Goal: Answer question/provide support: Share knowledge or assist other users

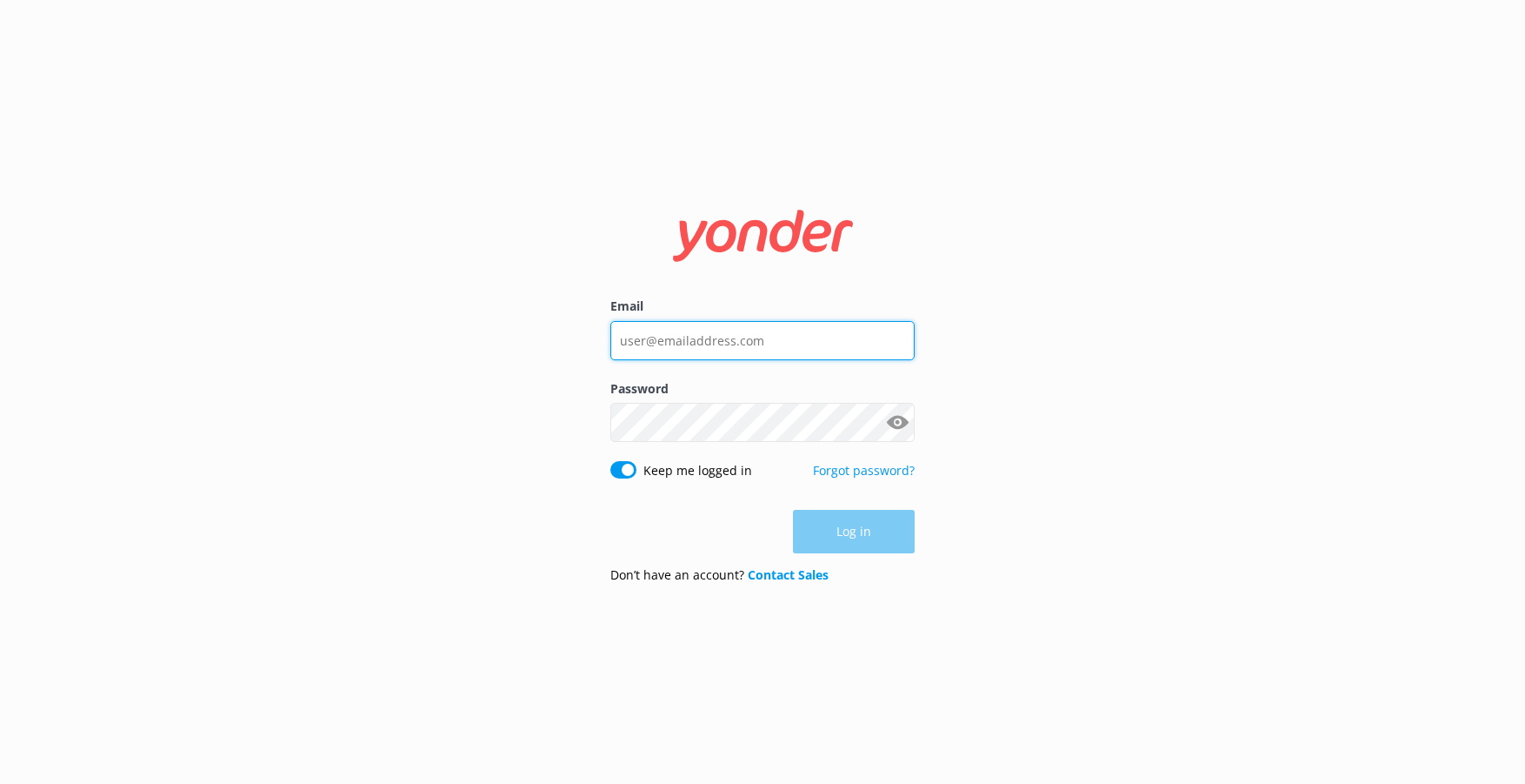
type input "[EMAIL_ADDRESS][DOMAIN_NAME]"
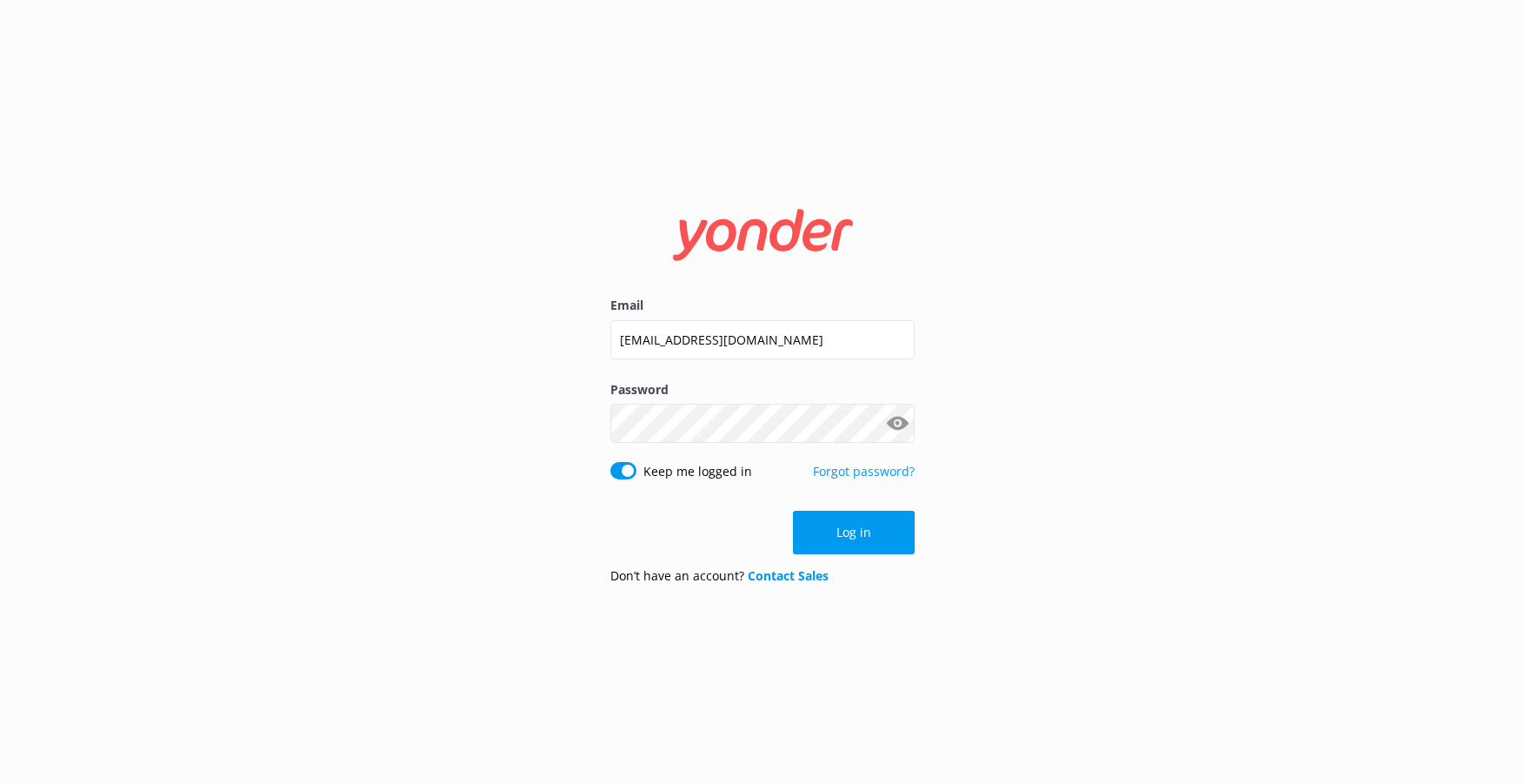
click at [846, 549] on button "Log in" at bounding box center [854, 532] width 122 height 43
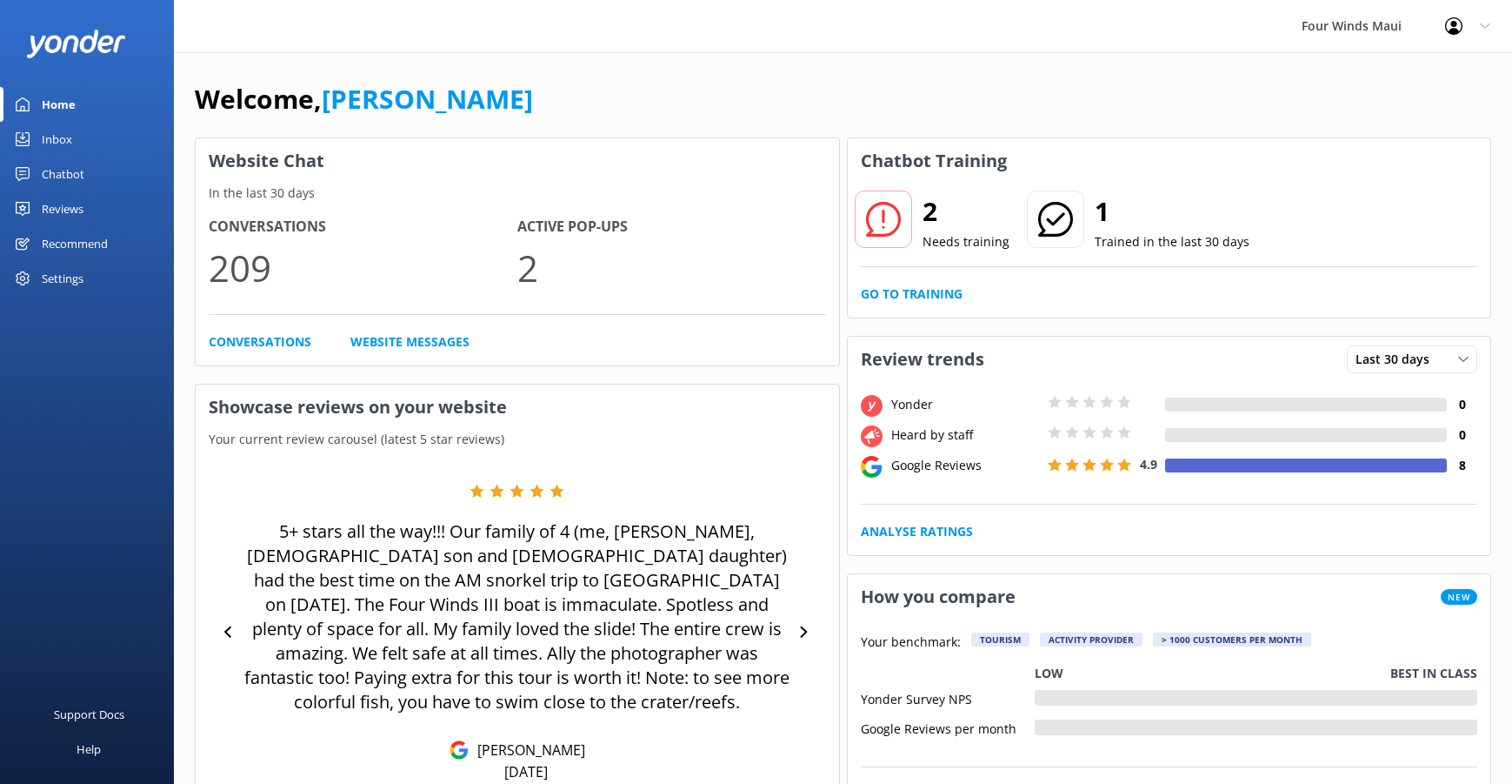
click at [53, 145] on div "Inbox" at bounding box center [57, 138] width 31 height 35
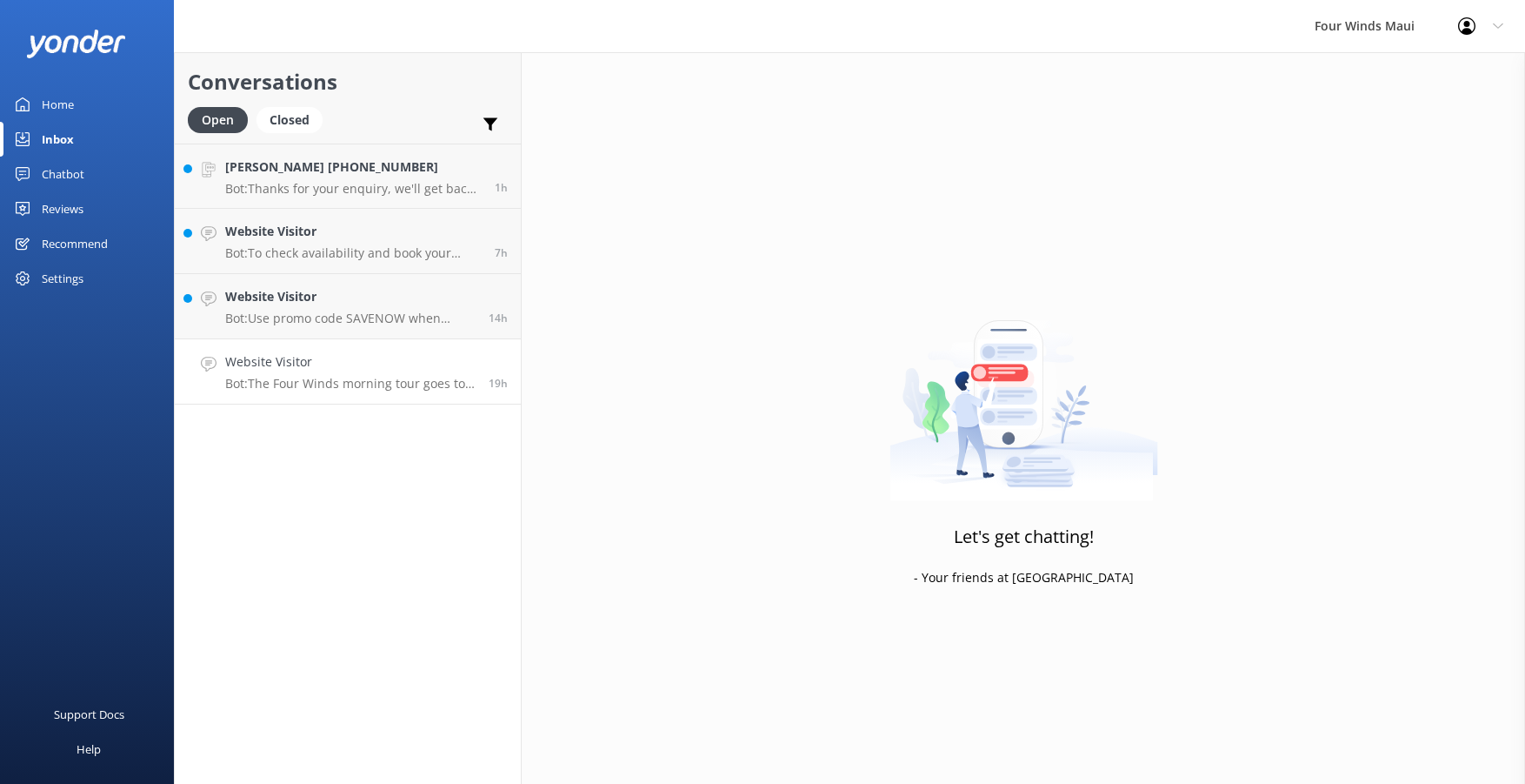
click at [364, 390] on p "Bot: The Four Winds morning tour goes to [GEOGRAPHIC_DATA], and the afternoon t…" at bounding box center [351, 384] width 251 height 16
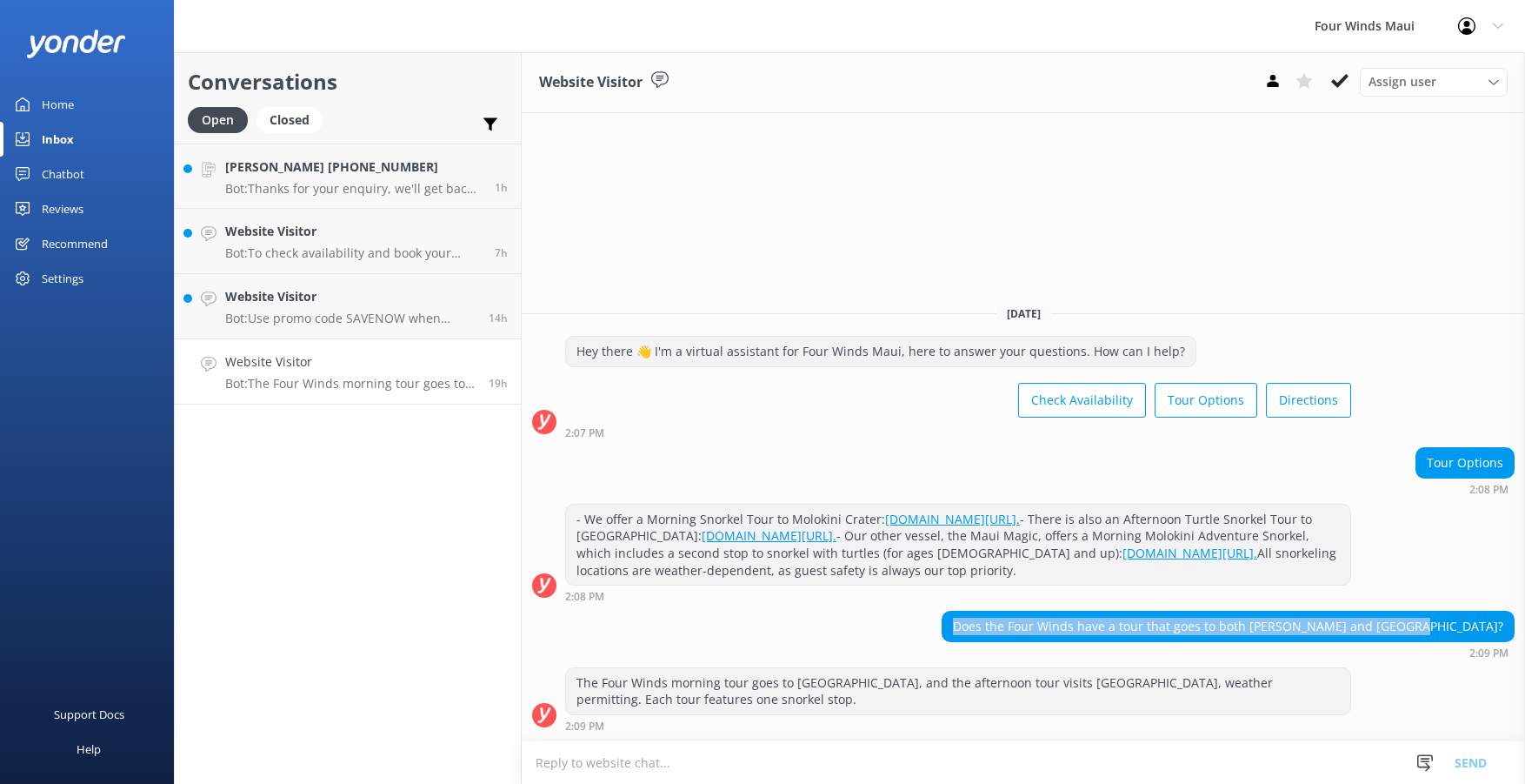
drag, startPoint x: 1507, startPoint y: 626, endPoint x: 1063, endPoint y: 632, distance: 444.0
click at [1063, 632] on div "Does the Four Winds have a tour that goes to both [PERSON_NAME] and [GEOGRAPHIC…" at bounding box center [1228, 626] width 572 height 30
drag, startPoint x: 1063, startPoint y: 632, endPoint x: 1078, endPoint y: 630, distance: 15.1
copy div "Does the Four Winds have a tour that goes to both [PERSON_NAME] and [GEOGRAPHIC…"
click at [55, 167] on div "Chatbot" at bounding box center [64, 173] width 43 height 35
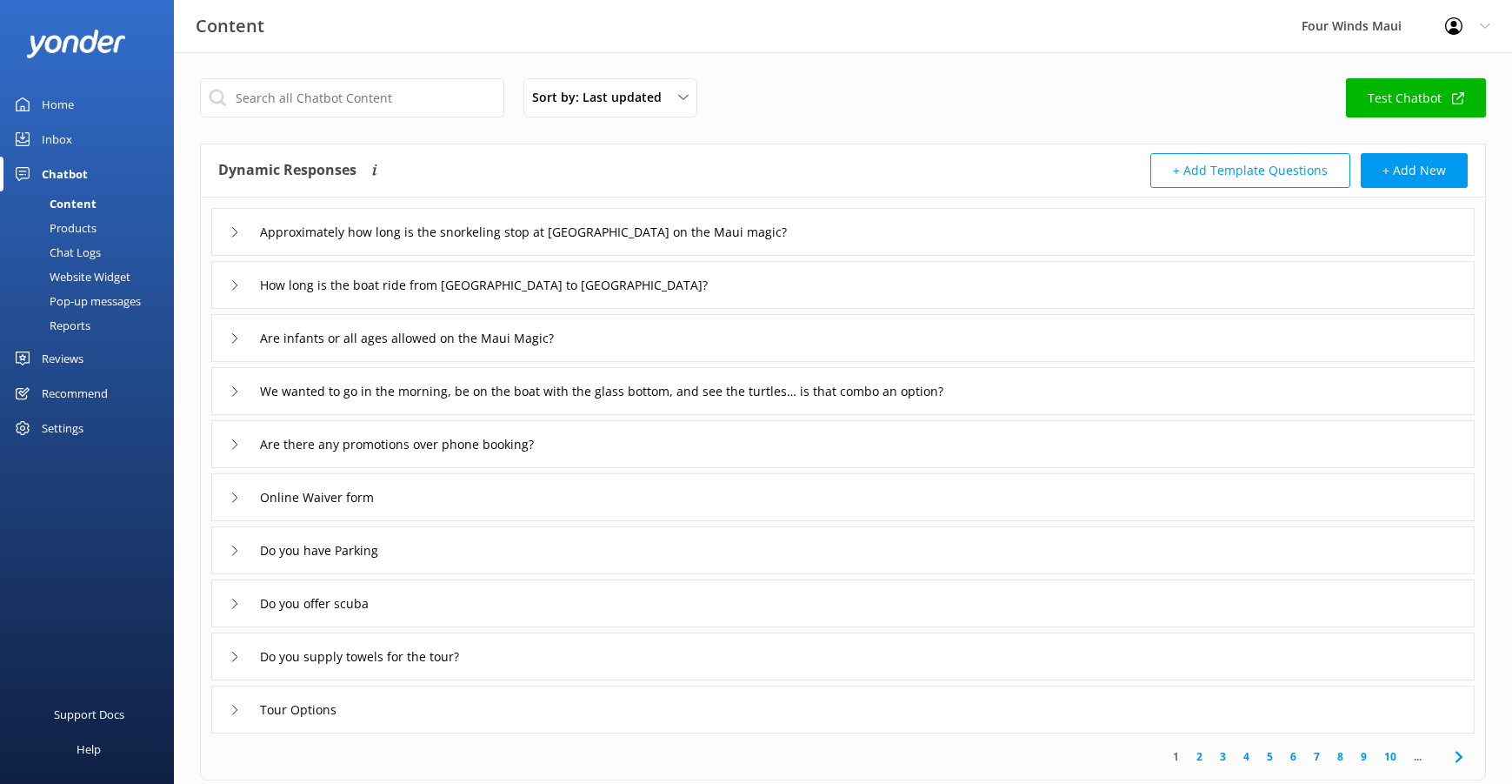
click at [80, 257] on div "Chat Logs" at bounding box center [55, 253] width 91 height 24
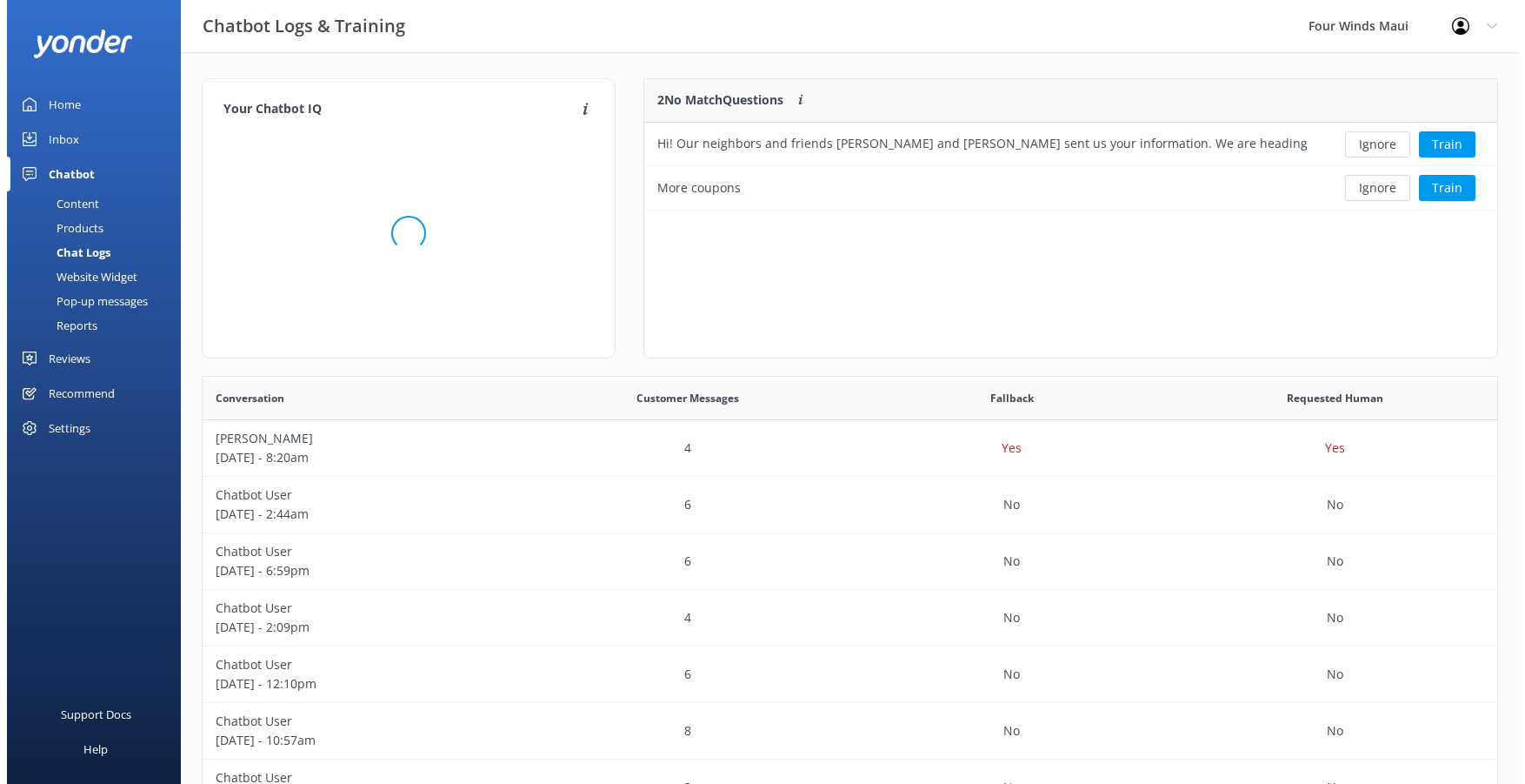
scroll to position [597, 1282]
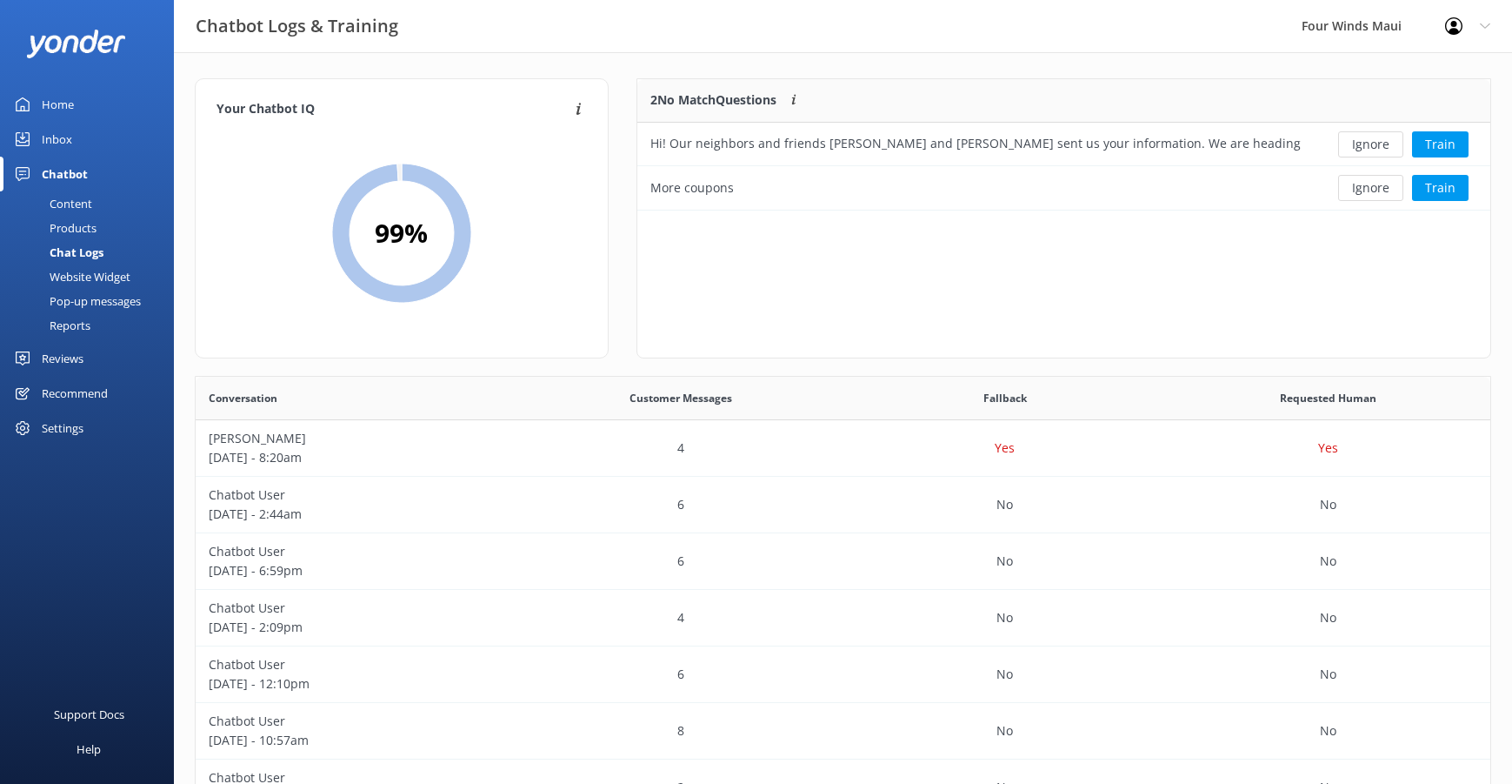
click at [92, 196] on div "Content" at bounding box center [51, 204] width 81 height 24
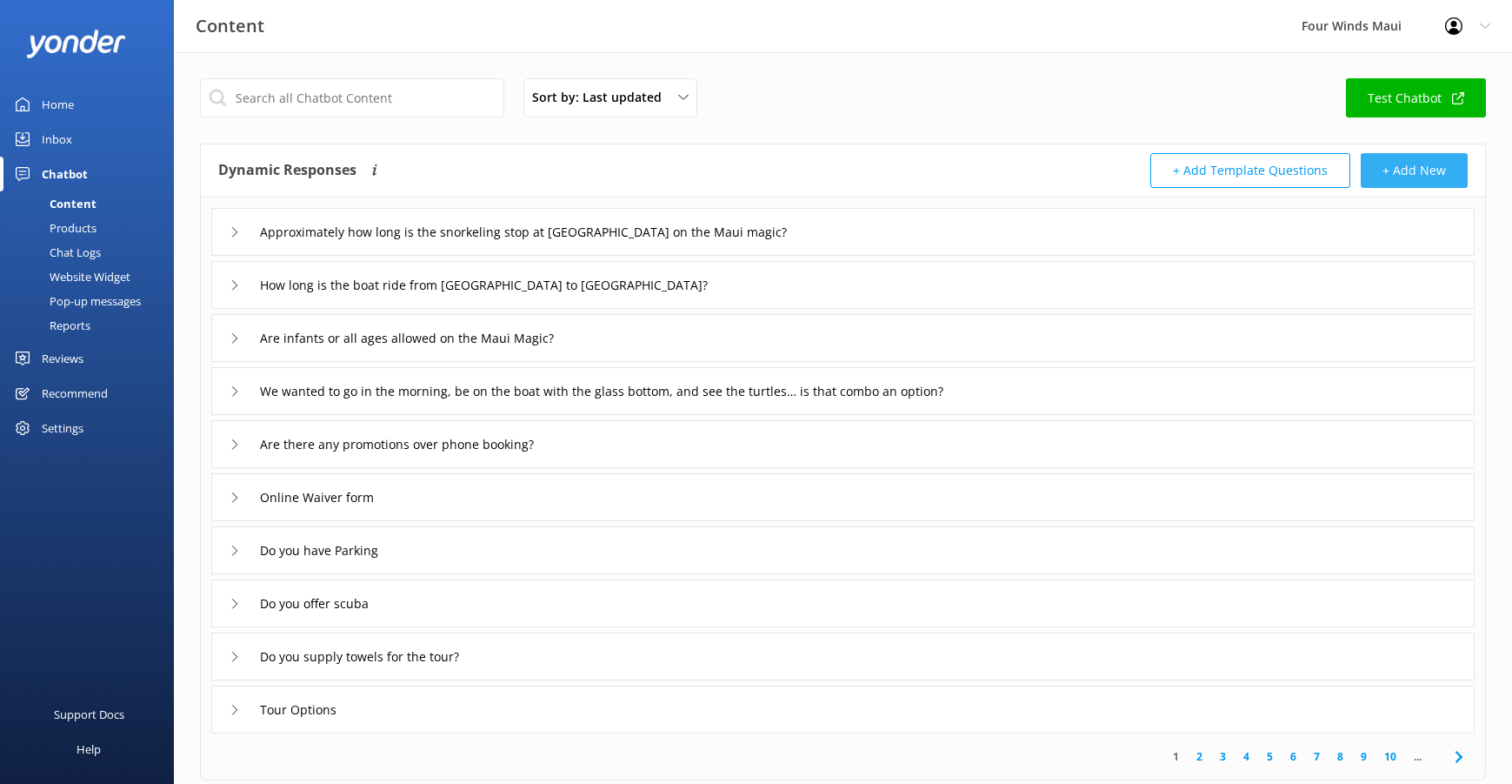
click at [1424, 176] on button "+ Add New" at bounding box center [1415, 170] width 107 height 35
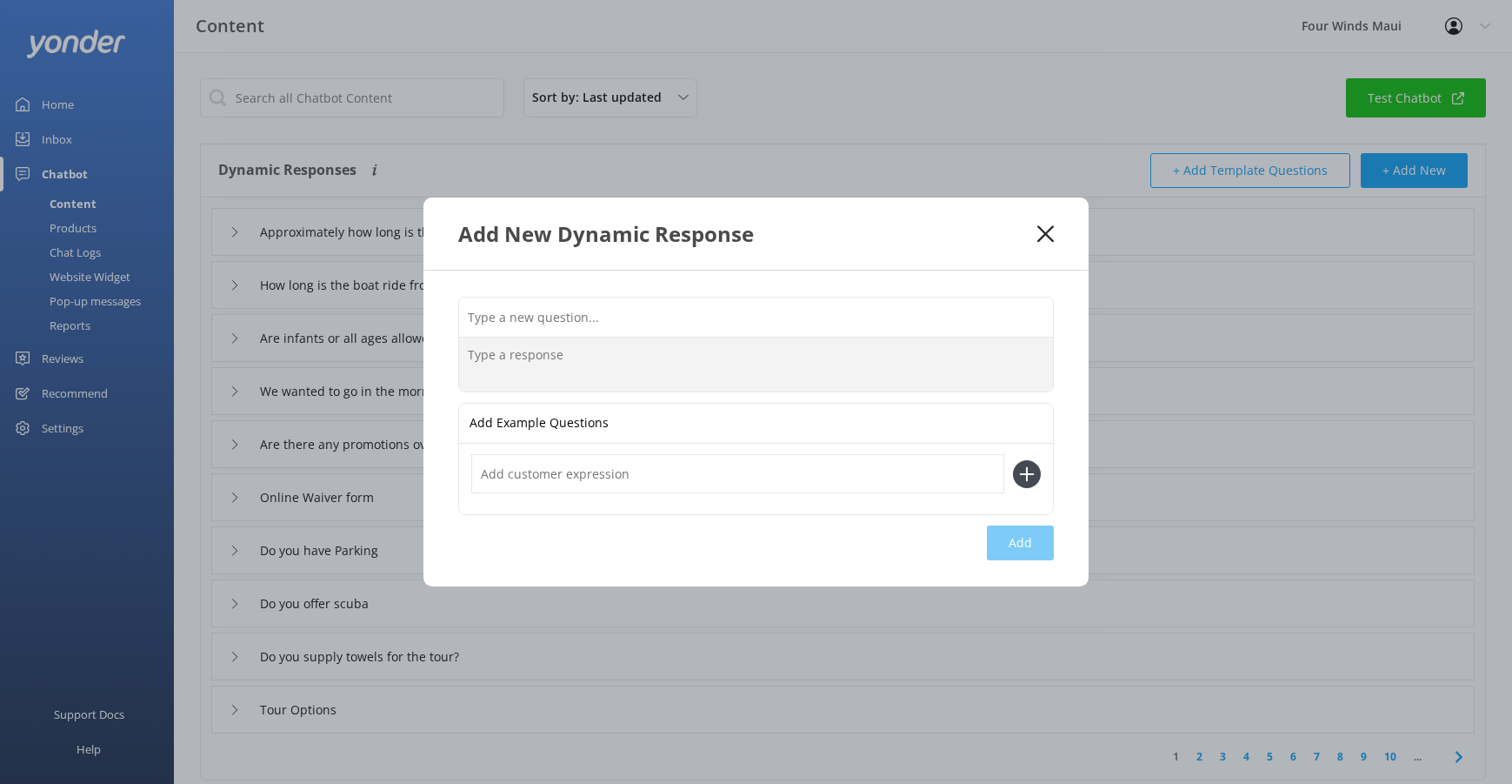
click at [516, 340] on textarea at bounding box center [756, 365] width 594 height 54
click at [523, 320] on input "text" at bounding box center [756, 317] width 594 height 39
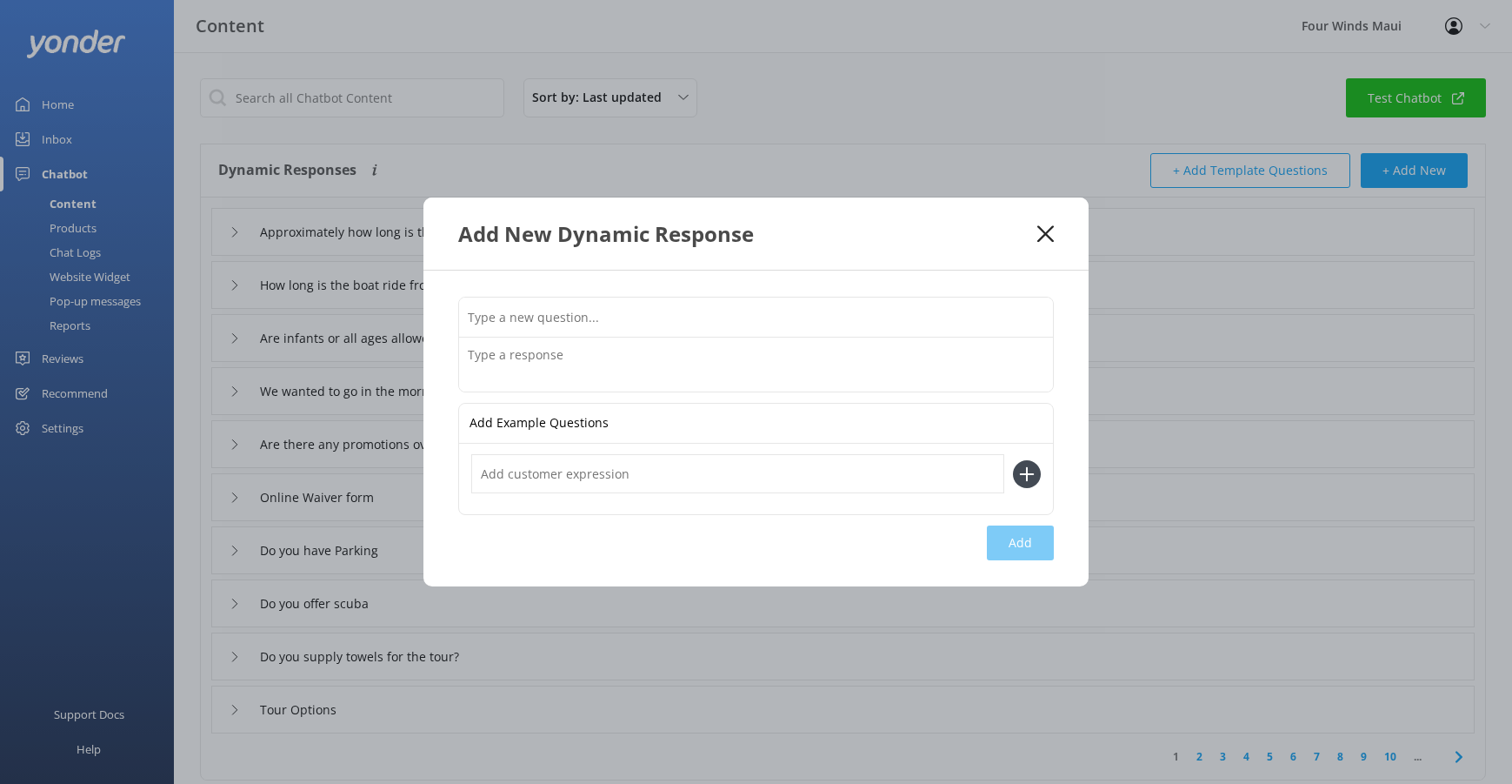
paste input "Does the Four Winds have a tour that goes to both [PERSON_NAME] and [GEOGRAPHIC…"
type input "Does the Four Winds have a tour that goes to both [PERSON_NAME] and [GEOGRAPHIC…"
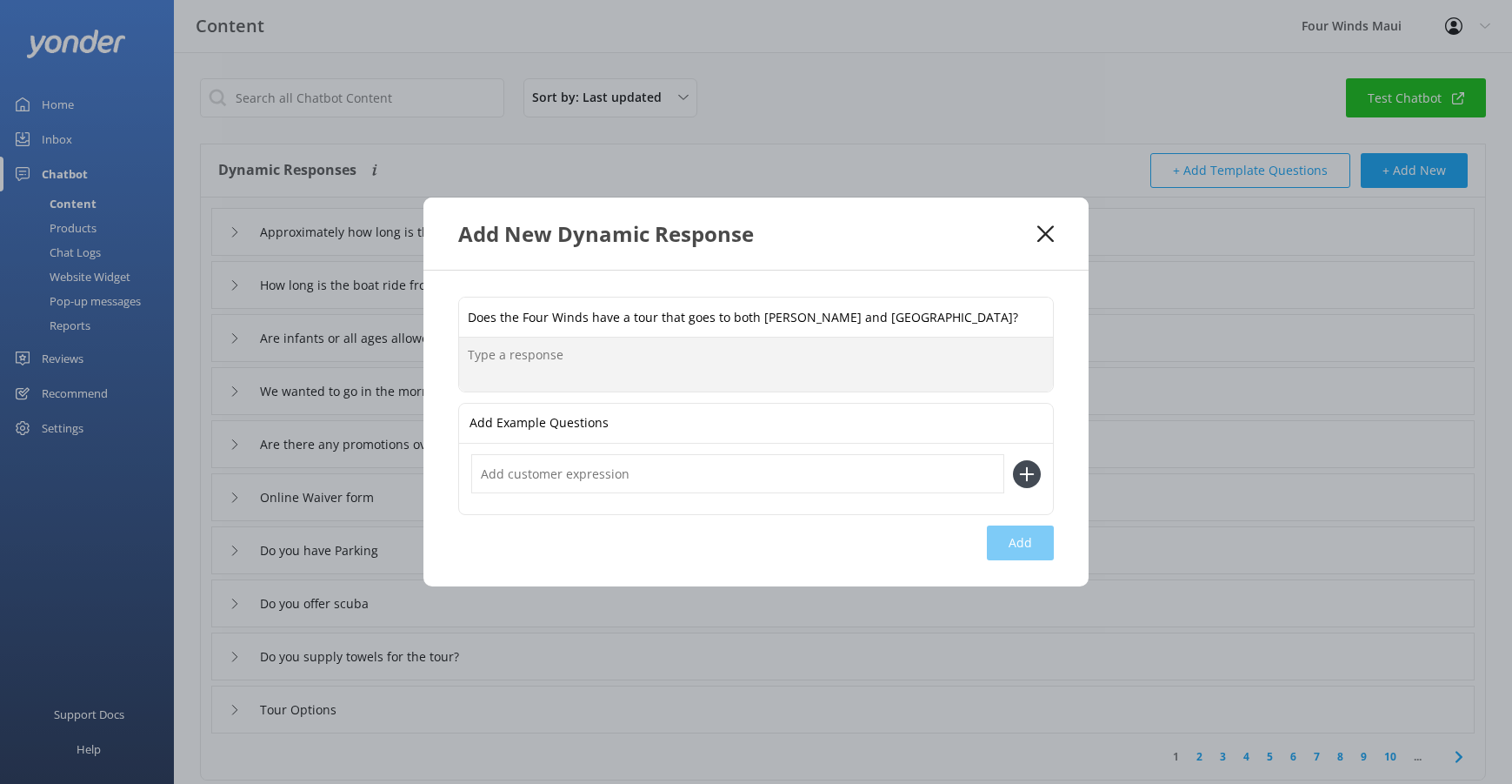
click at [541, 364] on textarea at bounding box center [756, 365] width 594 height 54
type textarea "A"
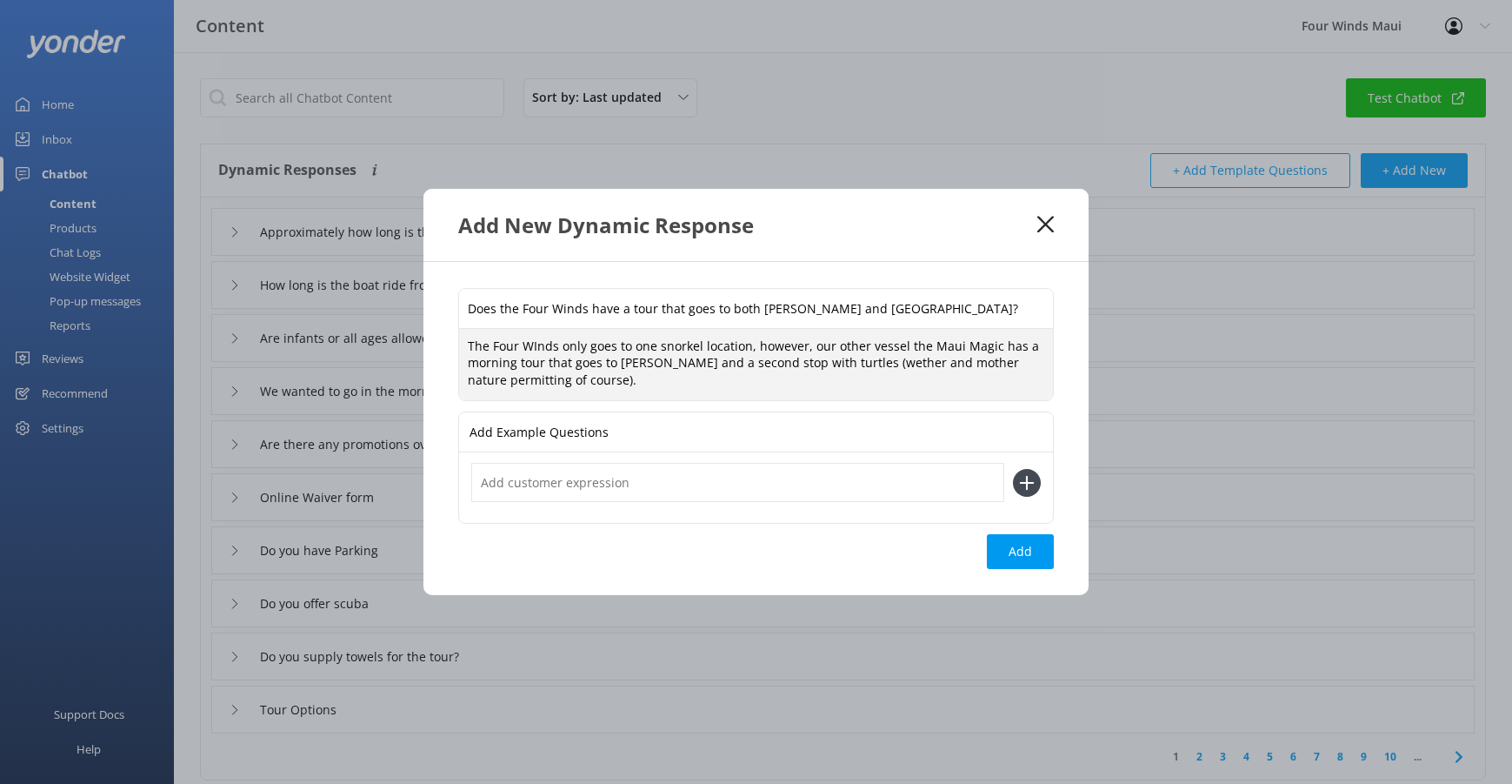
type textarea "The Four WInds only goes to one snorkel location, however, our other vessel the…"
drag, startPoint x: 605, startPoint y: 389, endPoint x: 391, endPoint y: 350, distance: 217.5
click at [391, 350] on div "Add New Dynamic Response Does the Four Winds have a tour that goes to both [PER…" at bounding box center [756, 392] width 1512 height 784
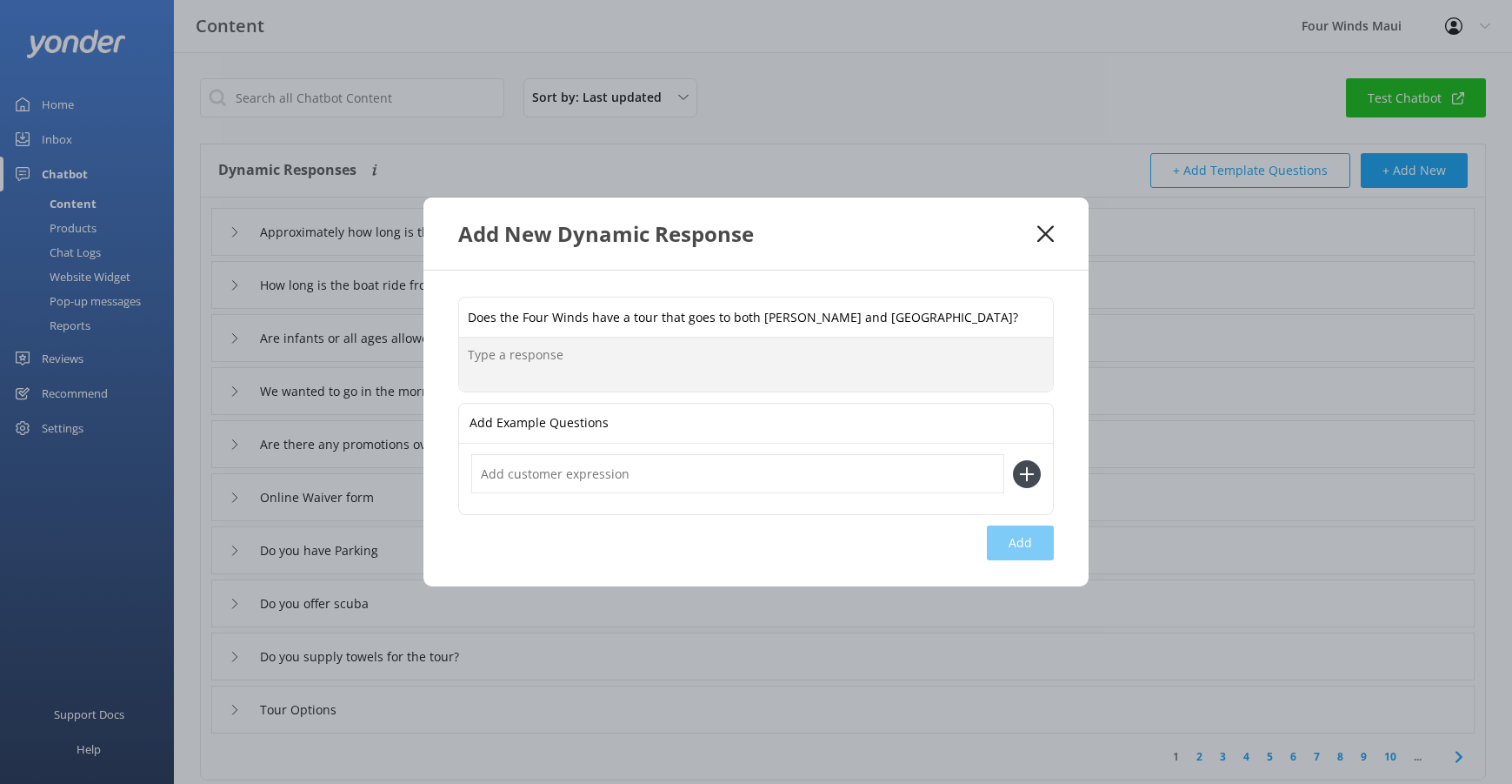
paste textarea "The Four Winds visits just one snorkel location. However, our other vessel, the…"
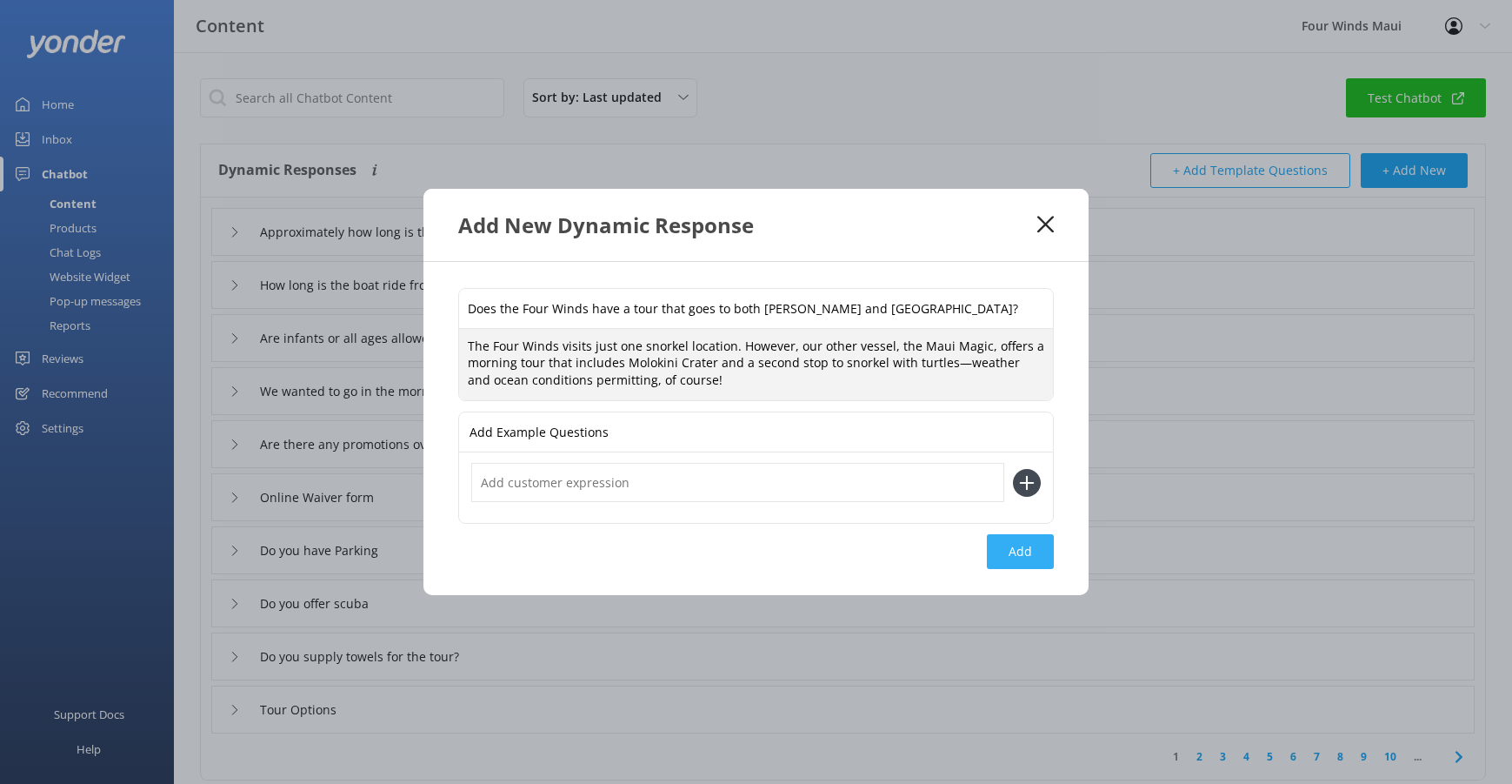
type textarea "The Four Winds visits just one snorkel location. However, our other vessel, the…"
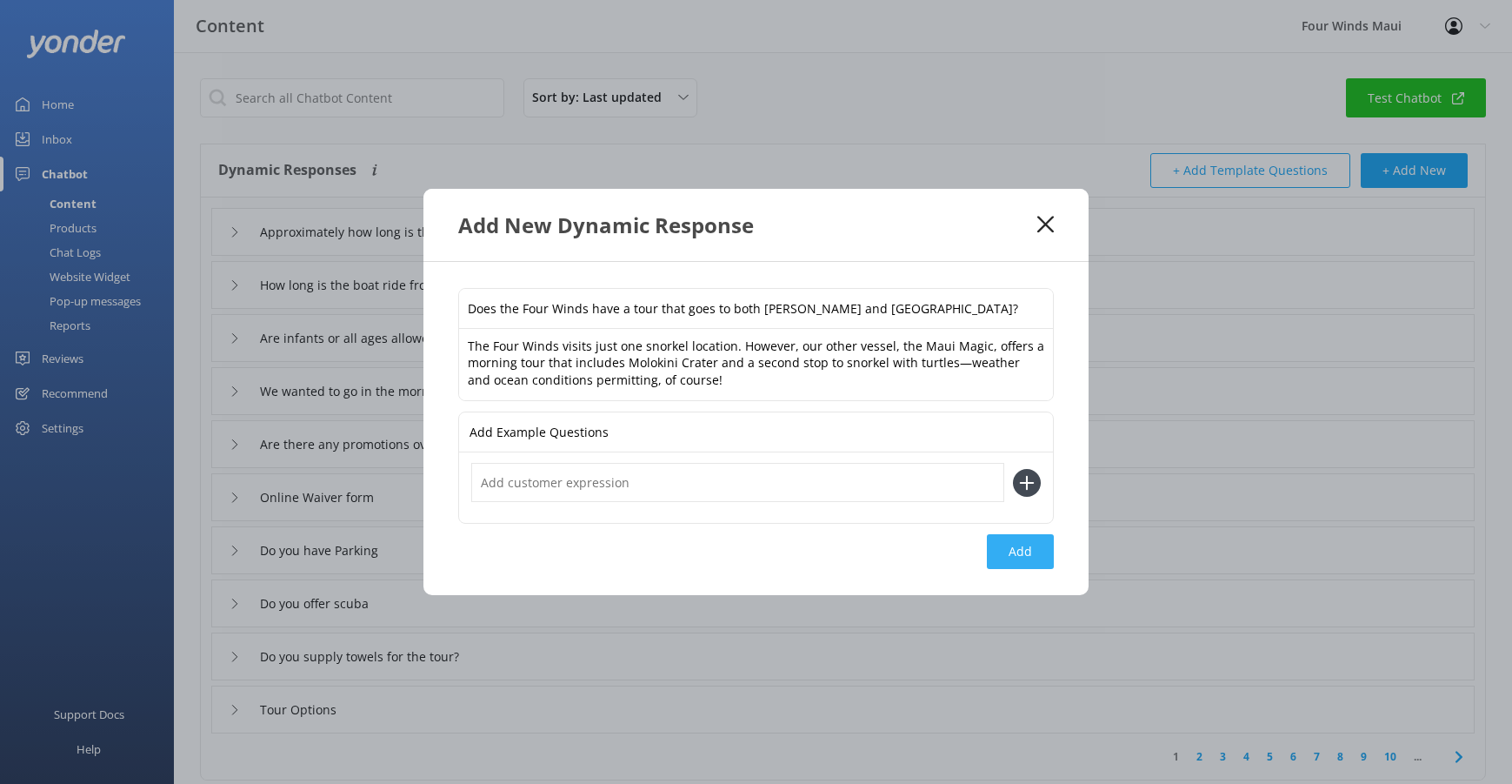
click at [1022, 557] on button "Add" at bounding box center [1021, 551] width 67 height 35
type input "Does the Four Winds have a tour that goes to both [PERSON_NAME] and [GEOGRAPHIC…"
type input "Approximately how long is the snorkeling stop at [GEOGRAPHIC_DATA] on the Maui …"
type input "How long is the boat ride from [GEOGRAPHIC_DATA] to [GEOGRAPHIC_DATA]?"
type input "Are infants or all ages allowed on the Maui Magic?"
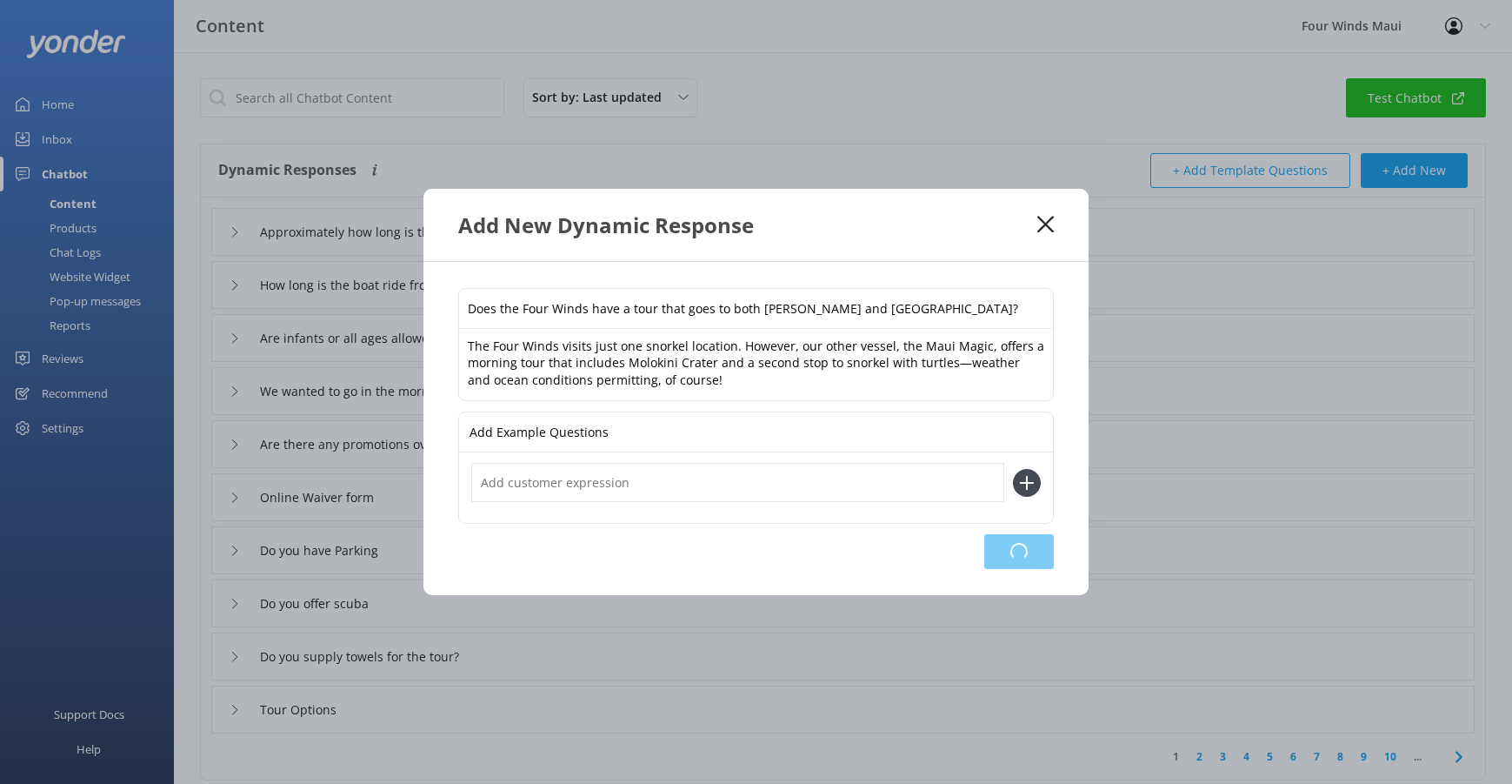
type input "We wanted to go in the morning, be on the boat with the glass bottom, and see t…"
type input "Are there any promotions over phone booking?"
type input "Online Waiver form"
type input "Do you have Parking"
type input "Do you offer scuba"
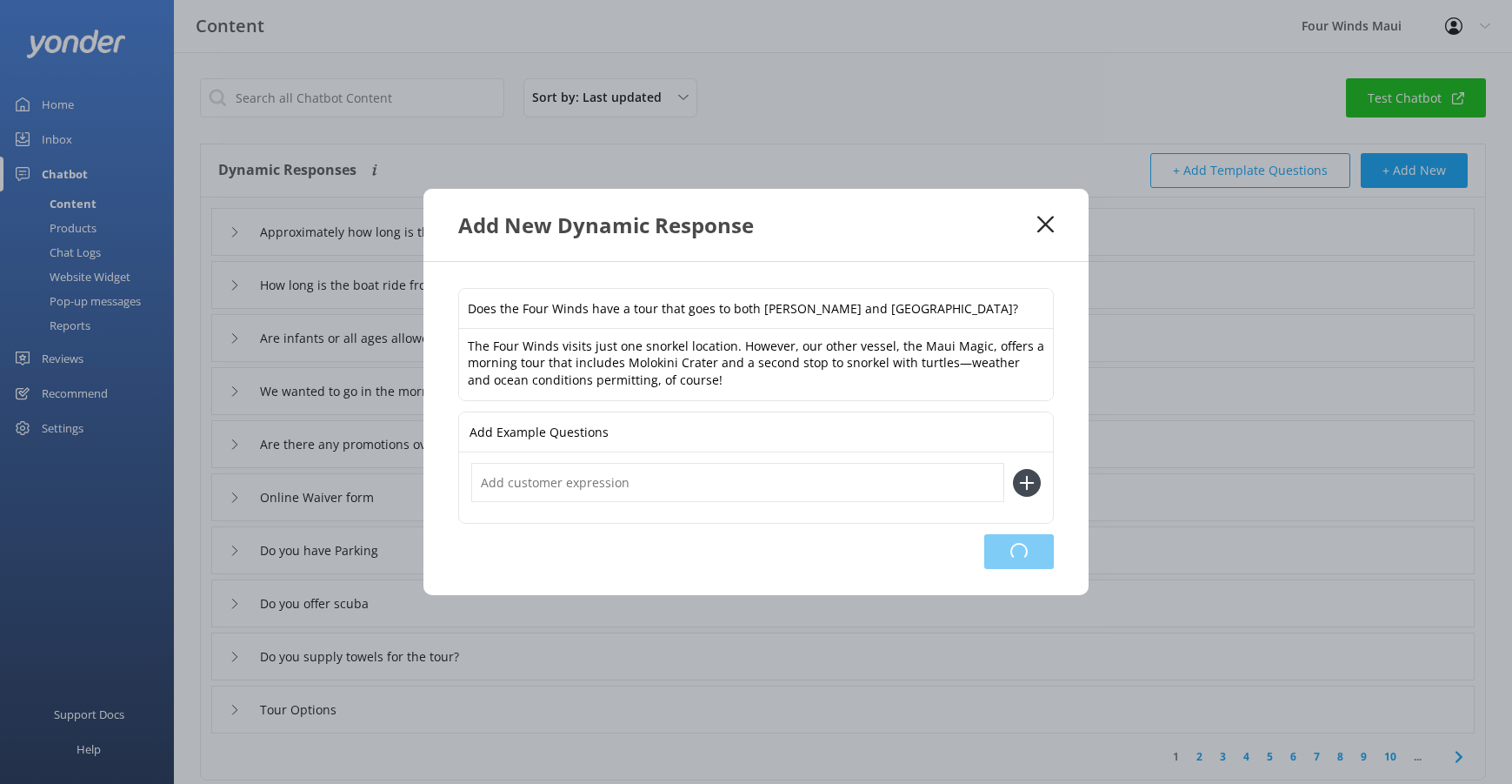
type input "Do you supply towels for the tour?"
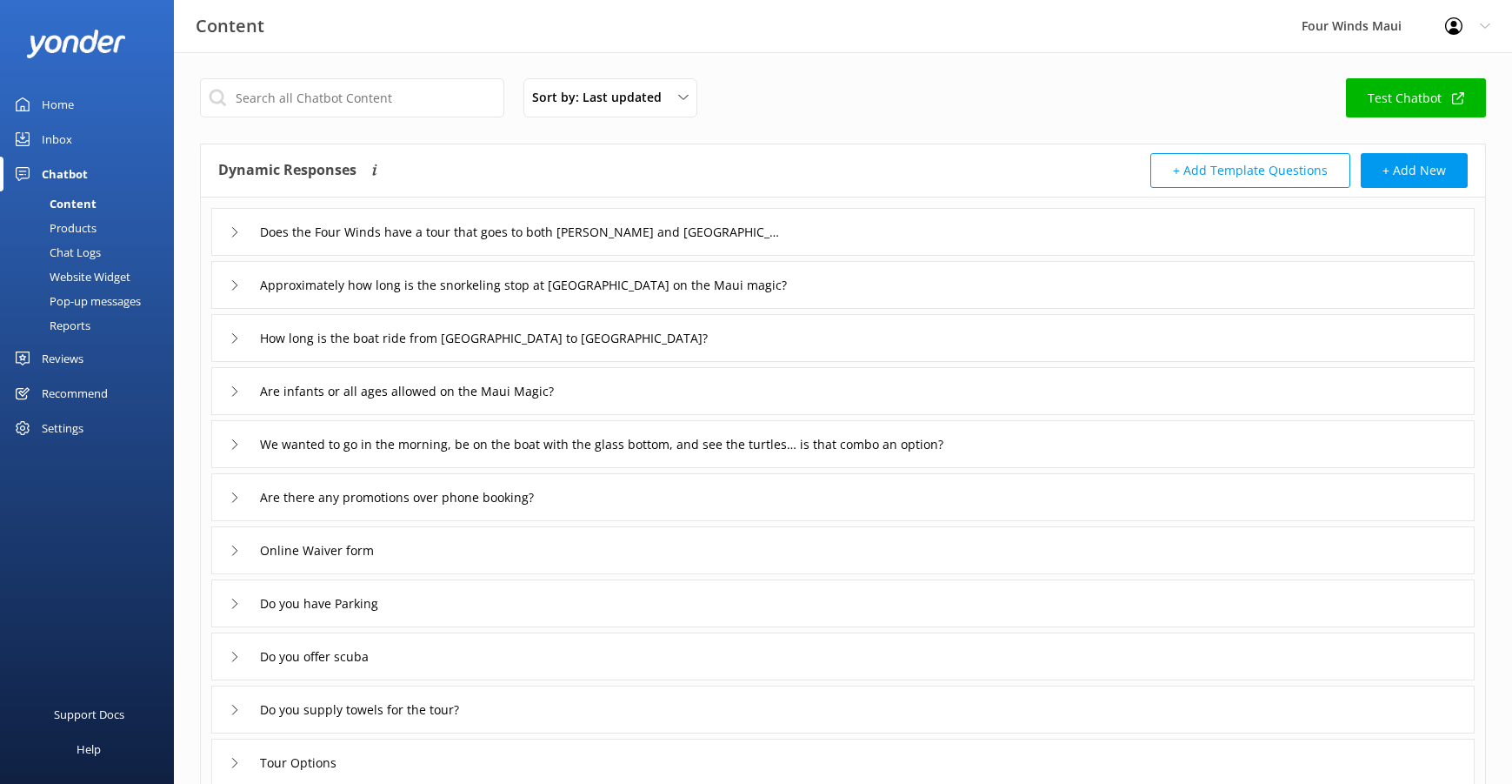
click at [61, 130] on div "Inbox" at bounding box center [57, 138] width 31 height 35
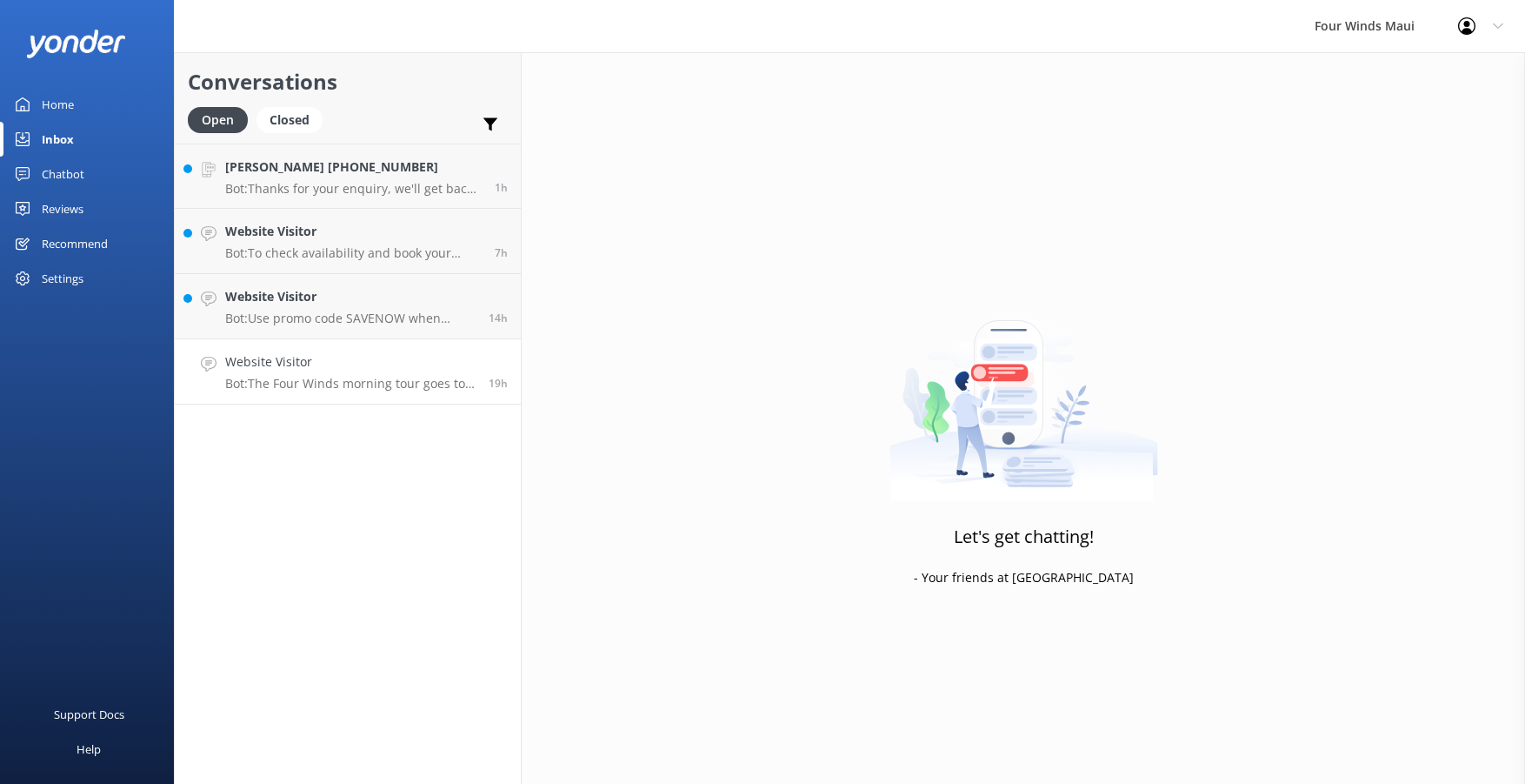
click at [422, 388] on p "Bot: The Four Winds morning tour goes to [GEOGRAPHIC_DATA], and the afternoon t…" at bounding box center [351, 384] width 251 height 16
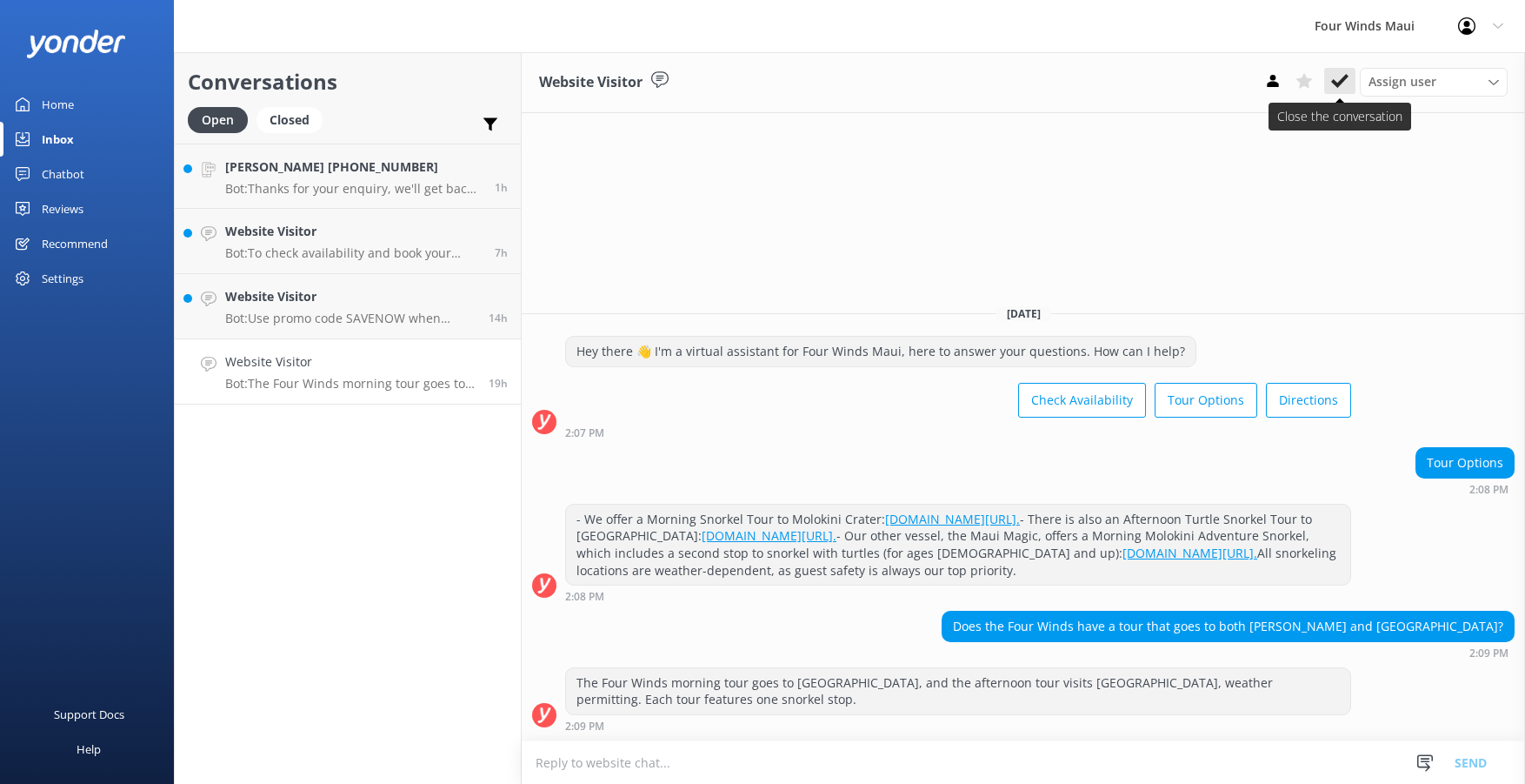
click at [1341, 83] on use at bounding box center [1340, 80] width 18 height 14
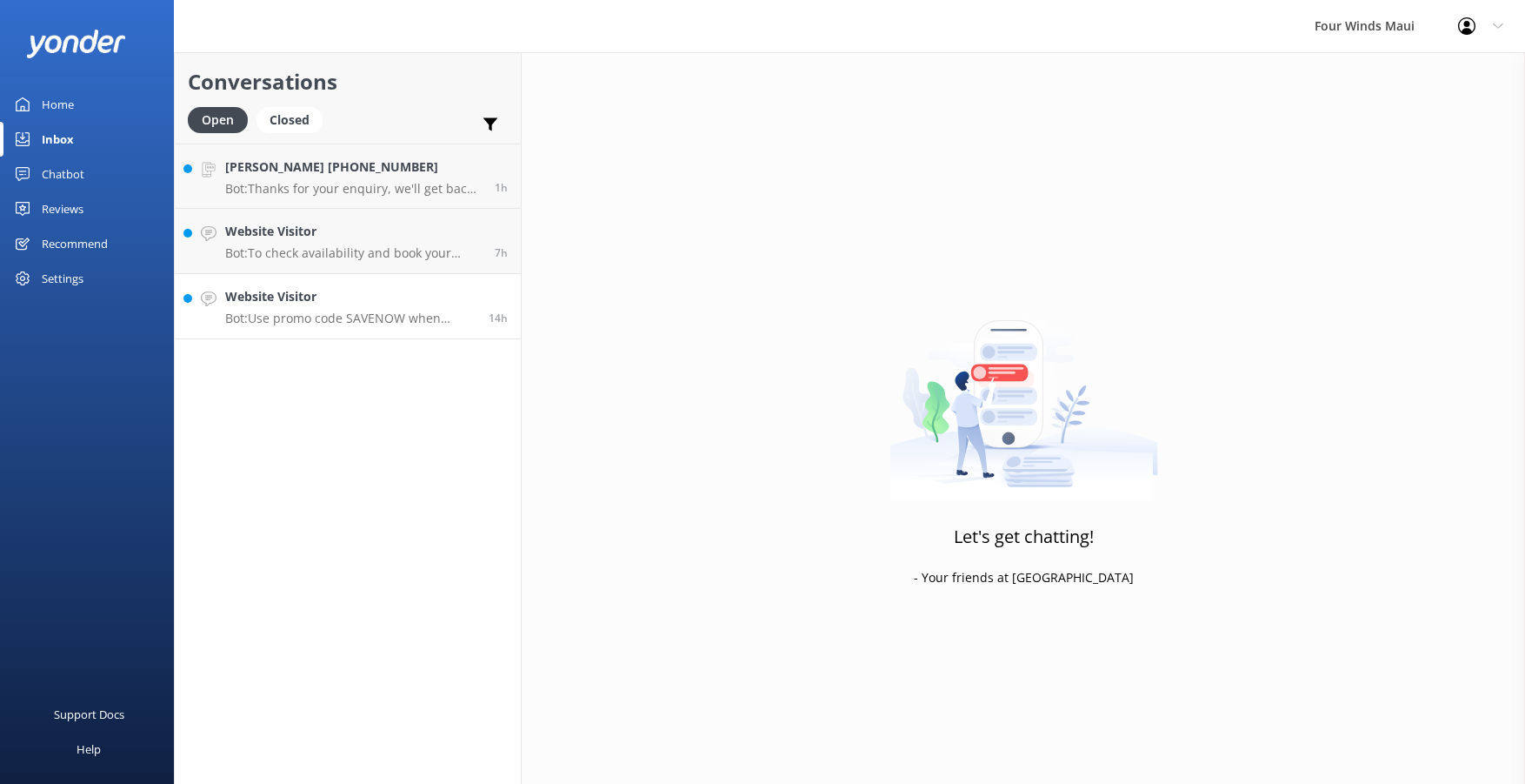
click at [284, 310] on div "Website Visitor Bot: Use promo code SAVENOW when booking online to save $10 on …" at bounding box center [351, 306] width 251 height 38
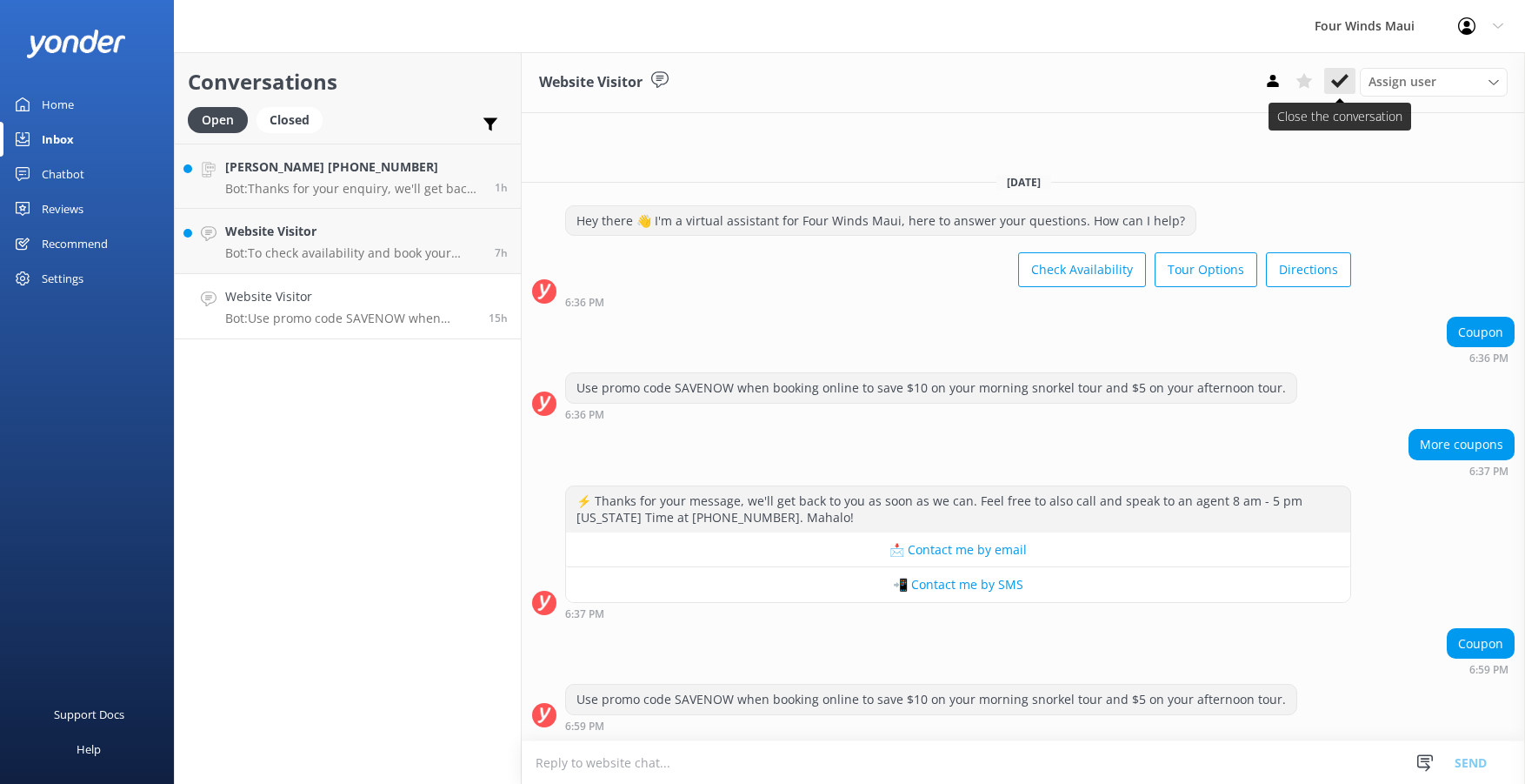
click at [1340, 70] on button at bounding box center [1340, 81] width 31 height 26
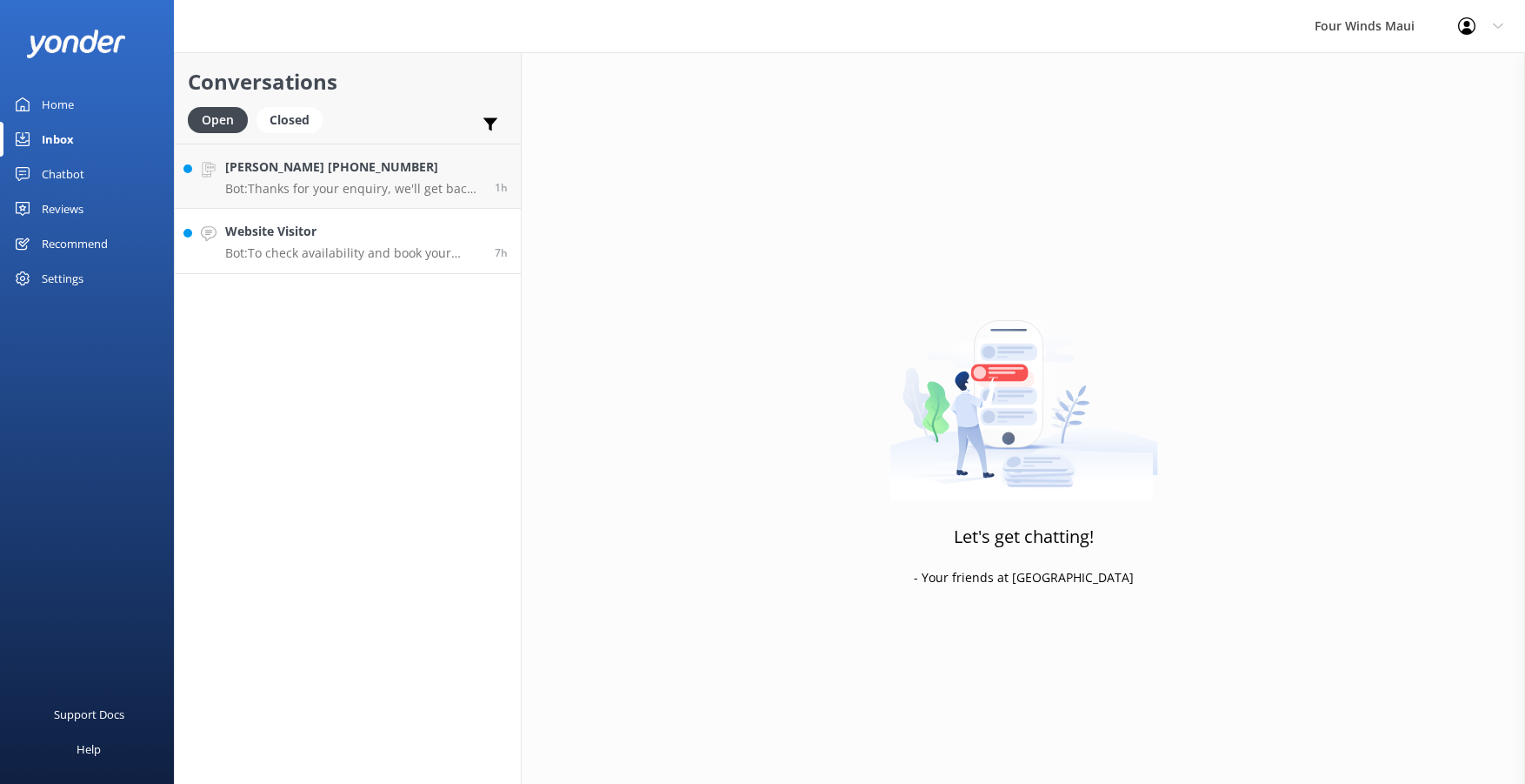
click at [363, 218] on link "Website Visitor Bot: To check availability and book your tour, please visit [UR…" at bounding box center [348, 241] width 346 height 65
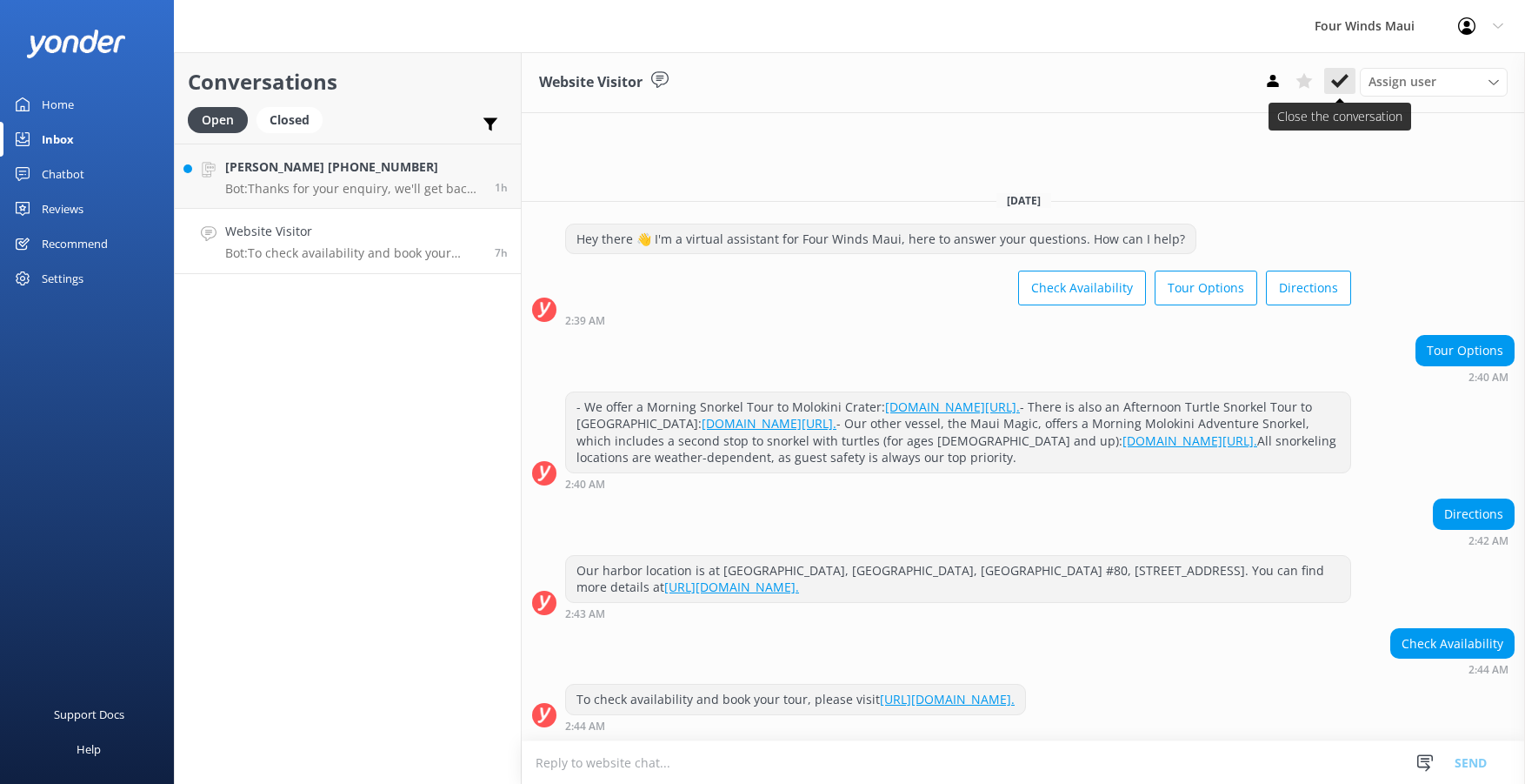
click at [1345, 80] on use at bounding box center [1340, 80] width 18 height 14
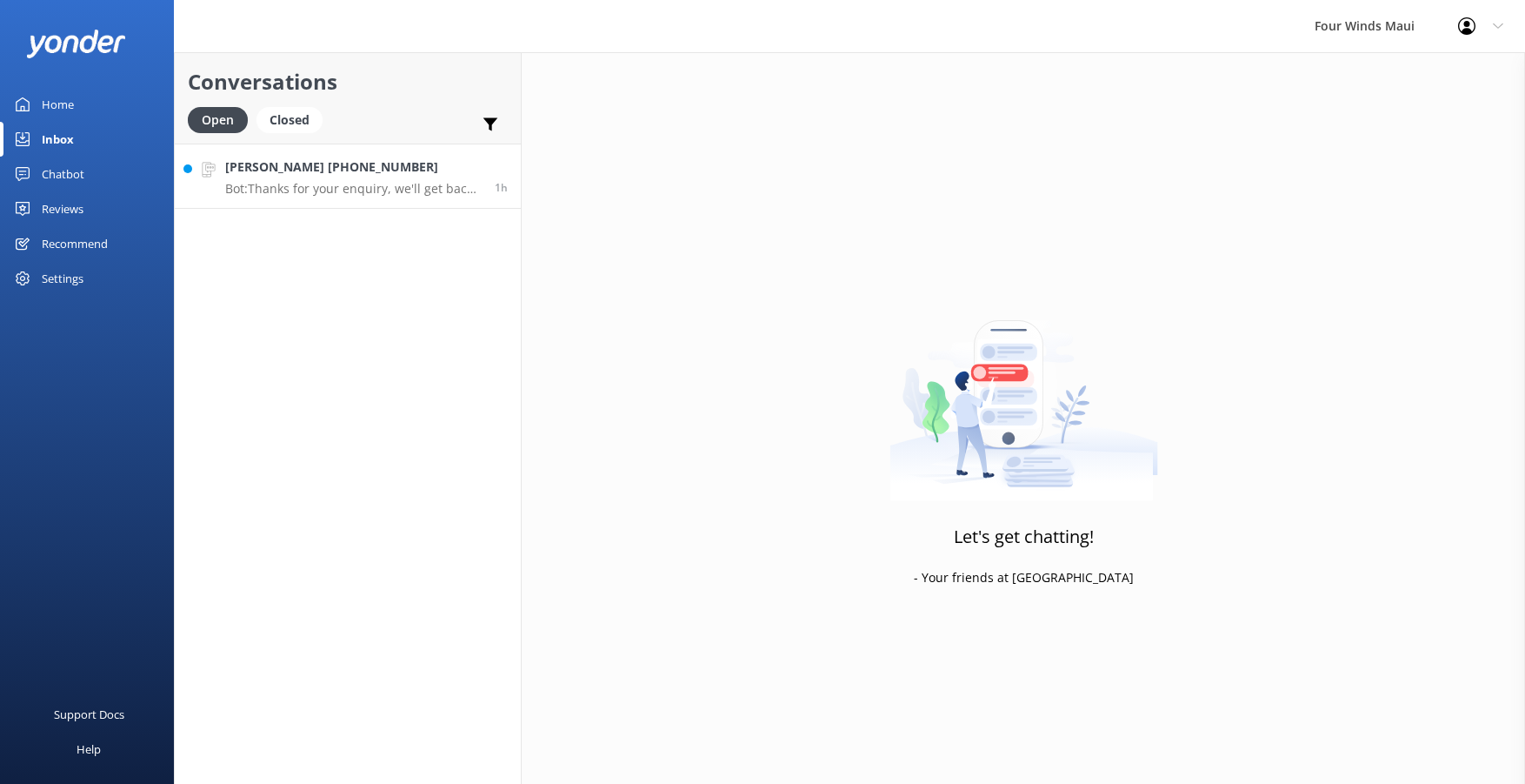
click at [428, 168] on h4 "[PERSON_NAME] [PHONE_NUMBER]" at bounding box center [354, 167] width 256 height 19
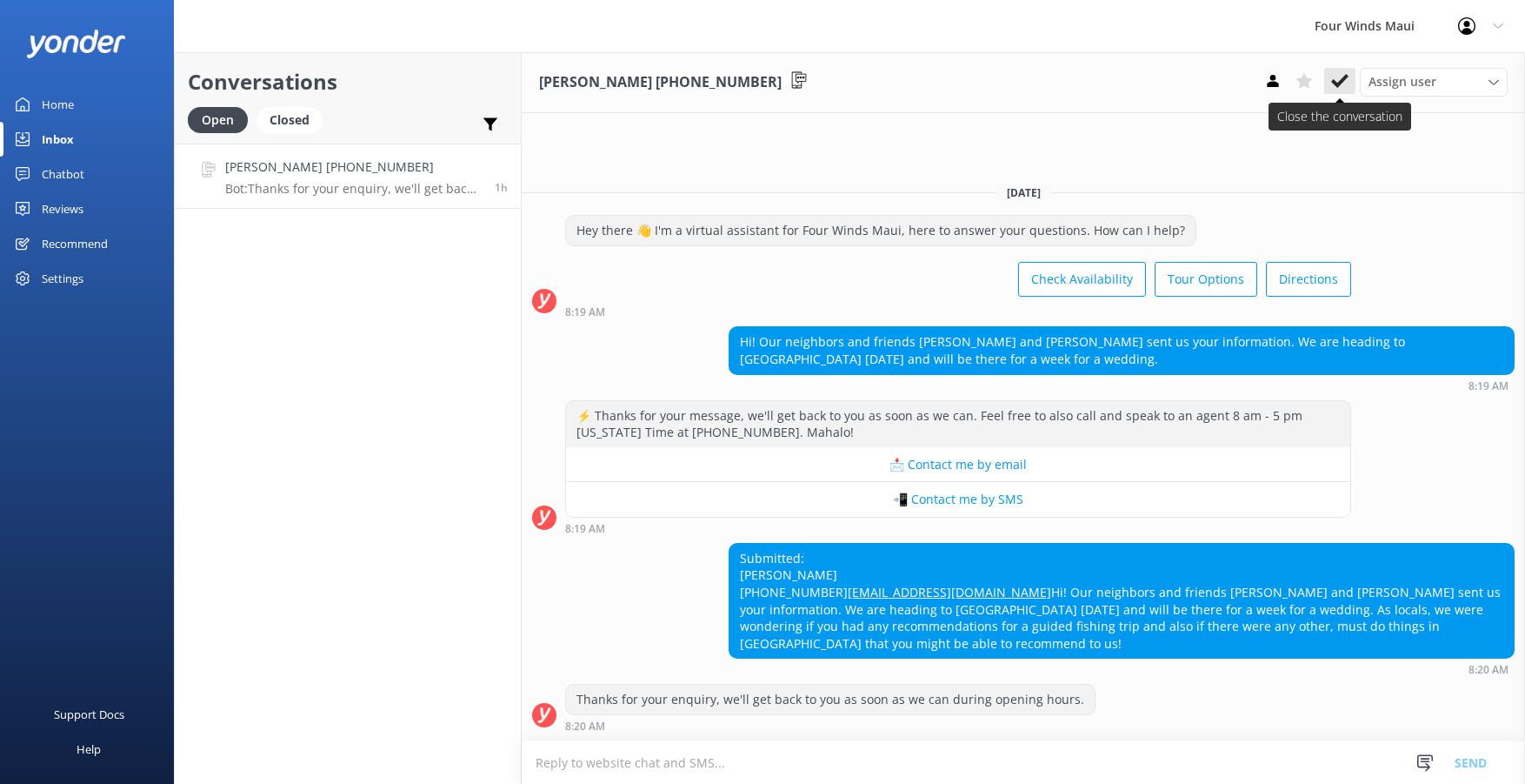
click at [1333, 75] on icon at bounding box center [1340, 80] width 18 height 18
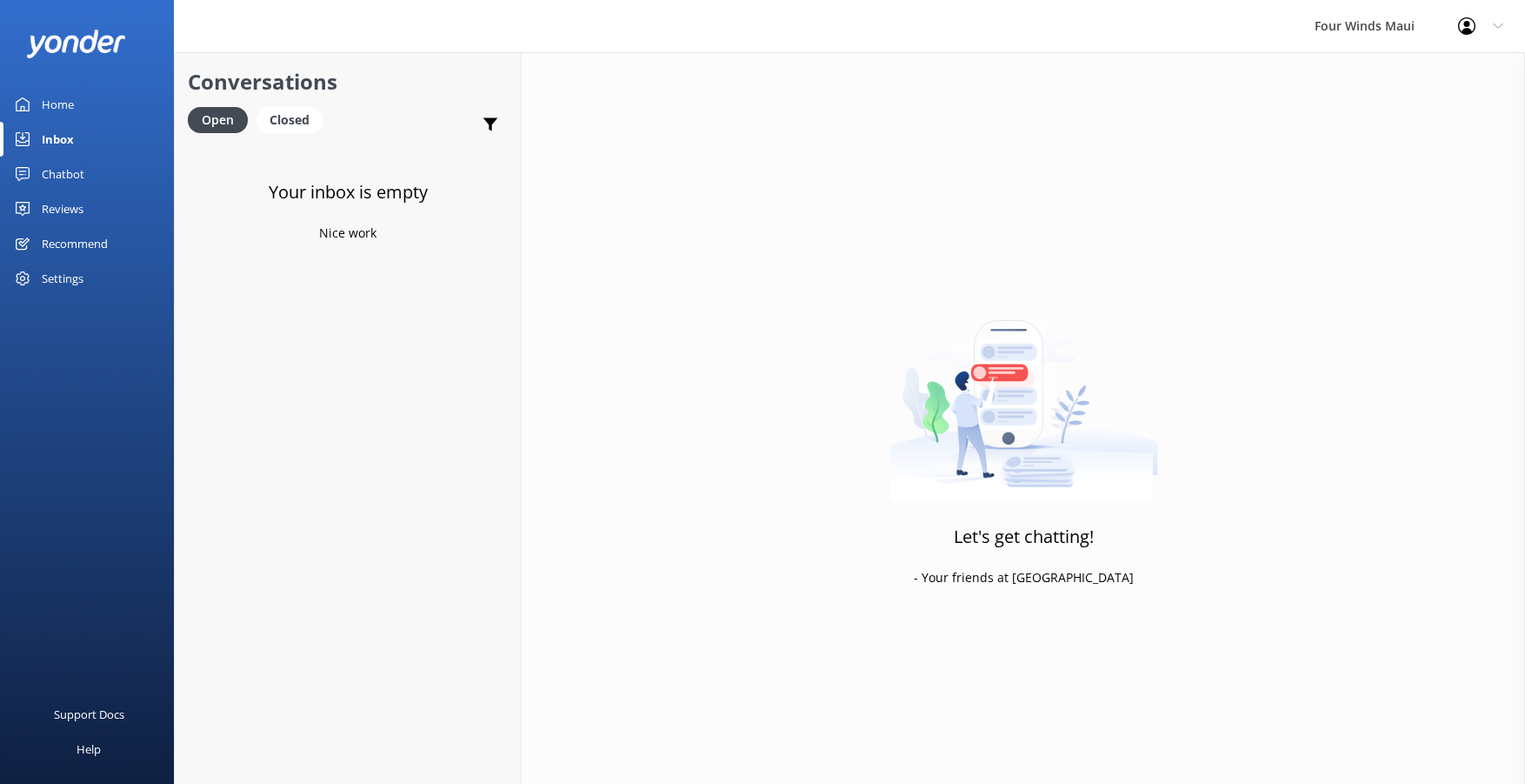
click at [92, 94] on link "Home" at bounding box center [87, 104] width 174 height 35
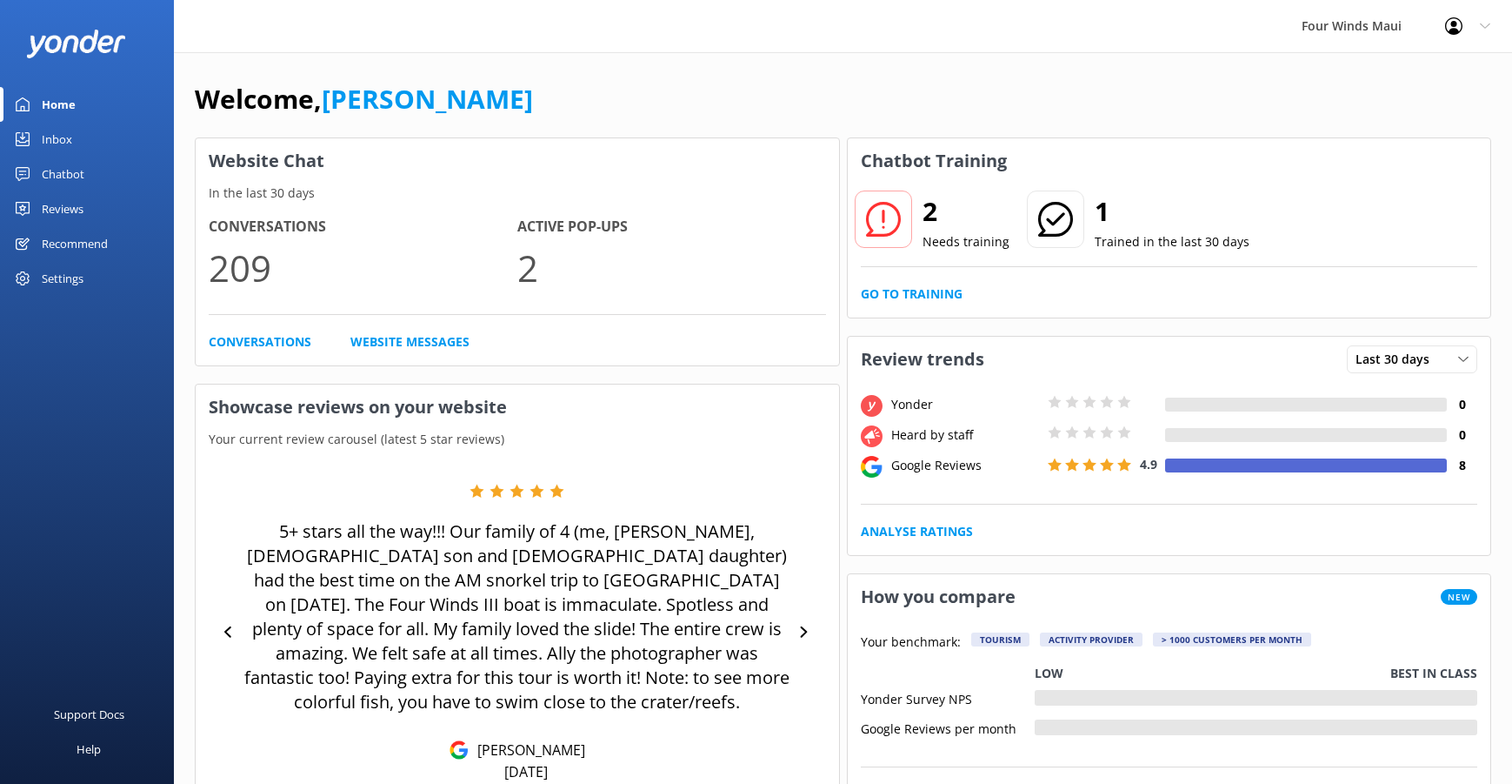
click at [38, 141] on link "Inbox" at bounding box center [87, 138] width 174 height 35
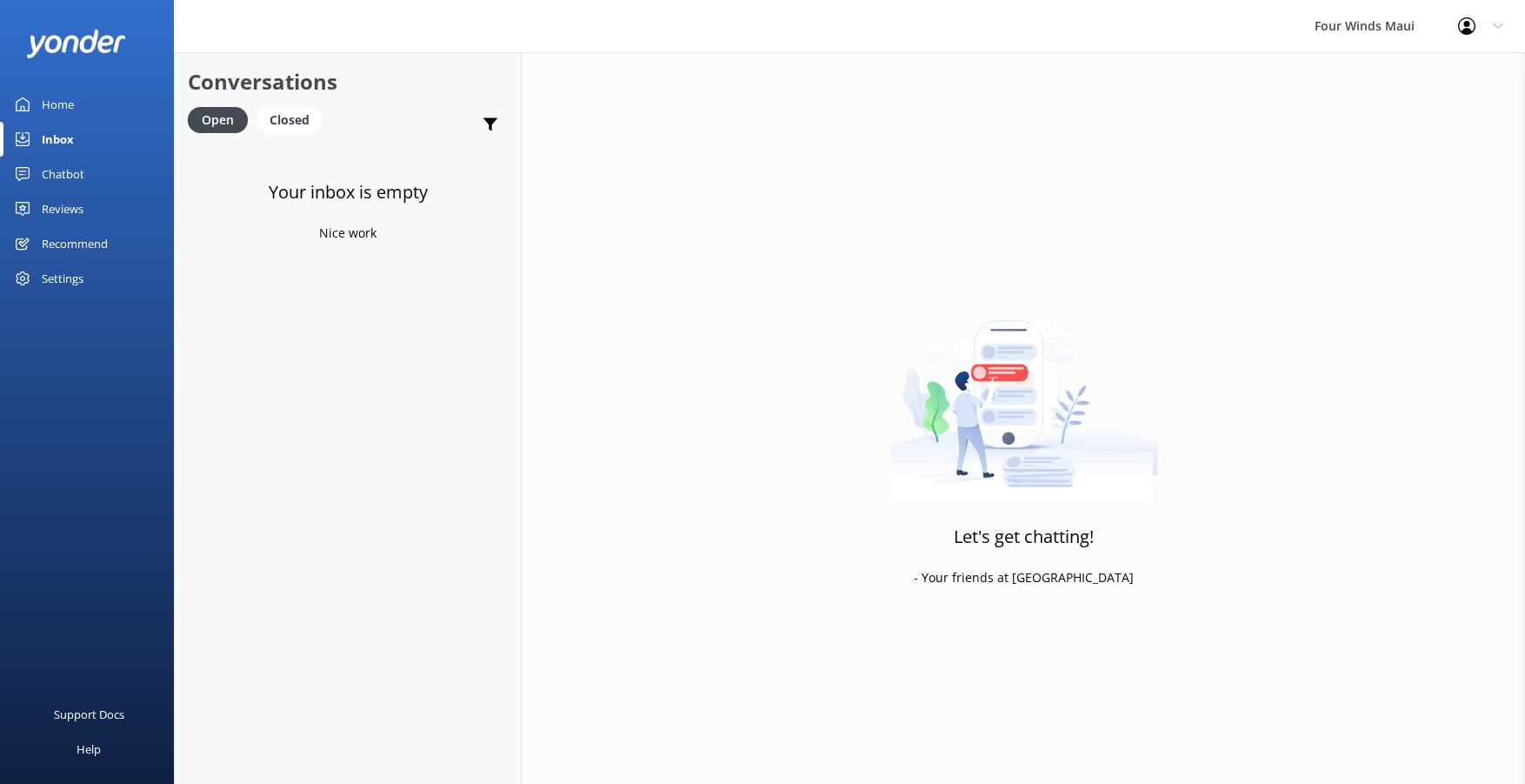
click at [68, 109] on div "Home" at bounding box center [58, 104] width 32 height 35
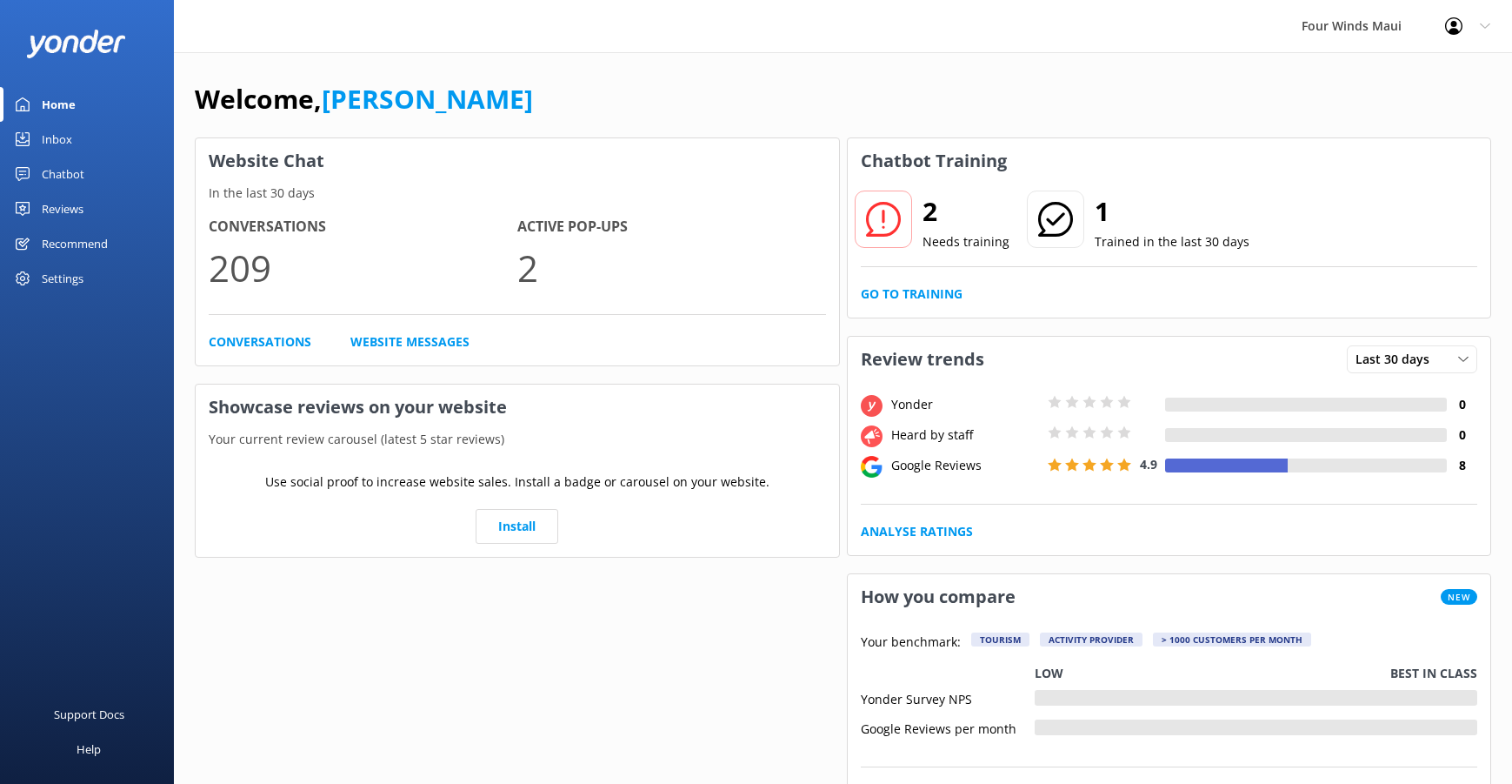
click at [79, 144] on link "Inbox" at bounding box center [87, 138] width 174 height 35
